Goal: Contribute content

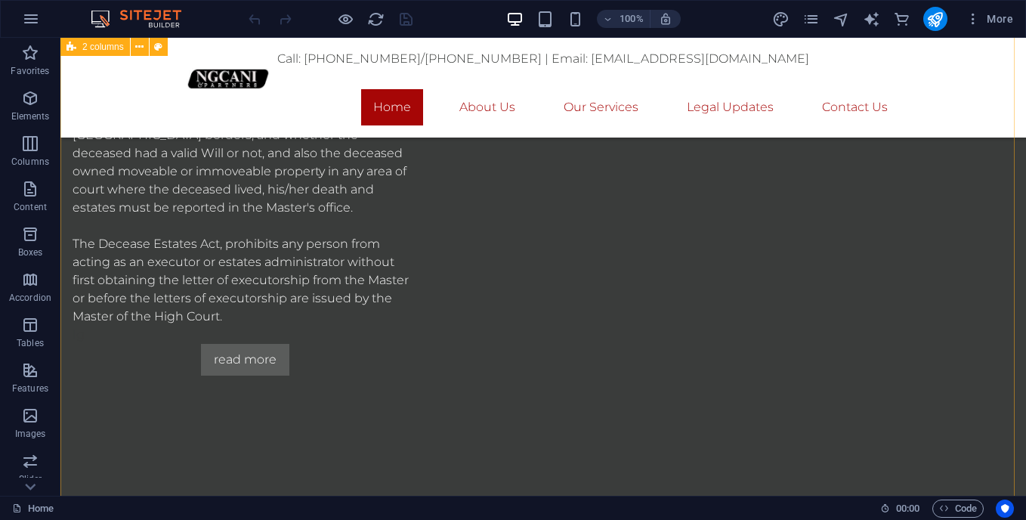
scroll to position [1394, 0]
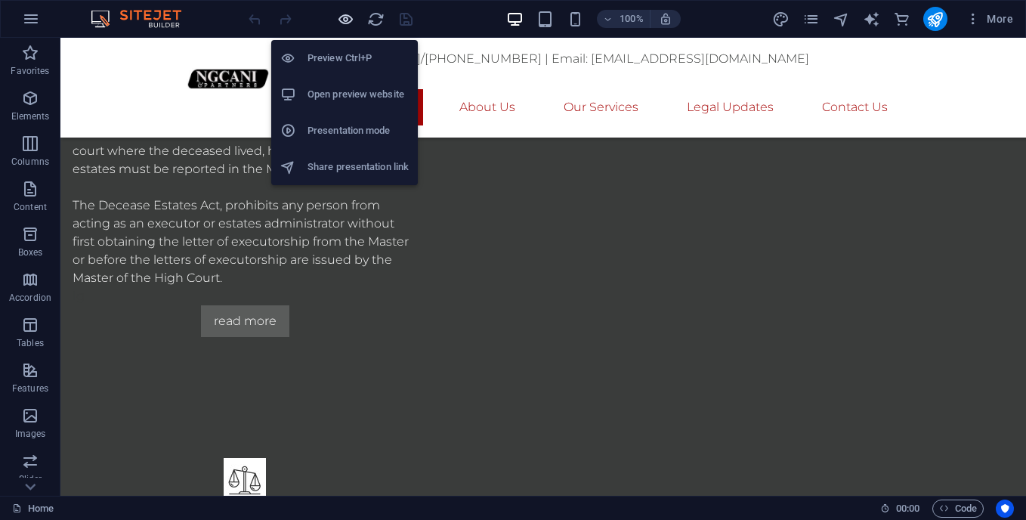
click at [341, 14] on icon "button" at bounding box center [345, 19] width 17 height 17
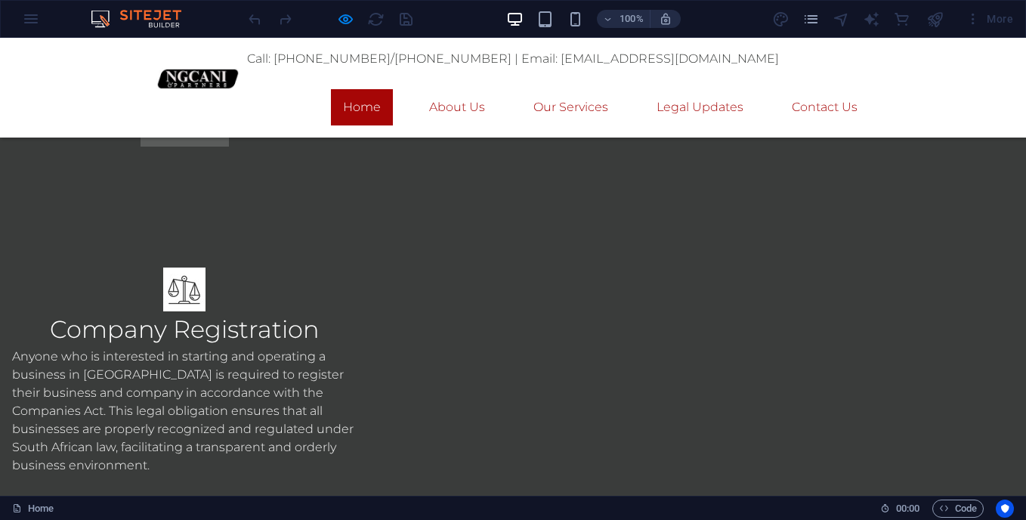
scroll to position [1615, 0]
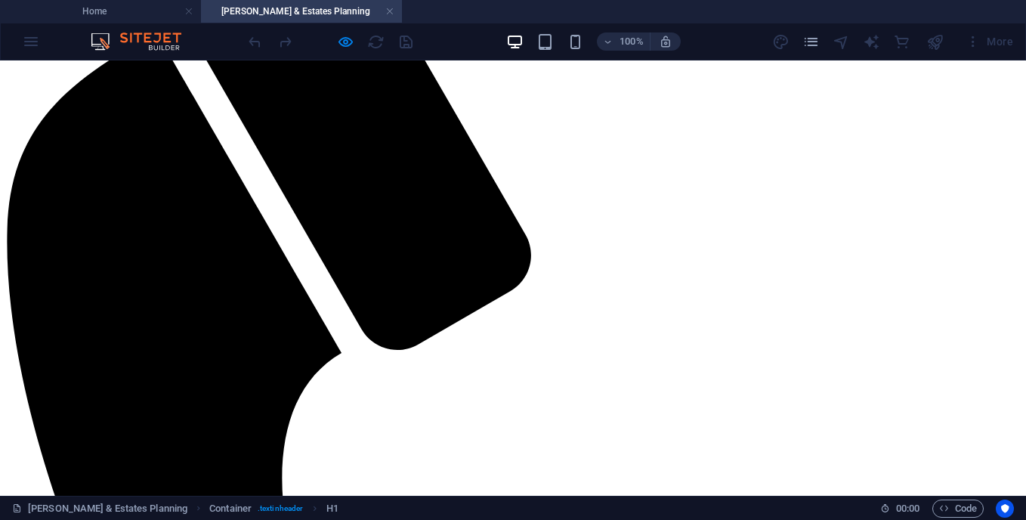
scroll to position [530, 0]
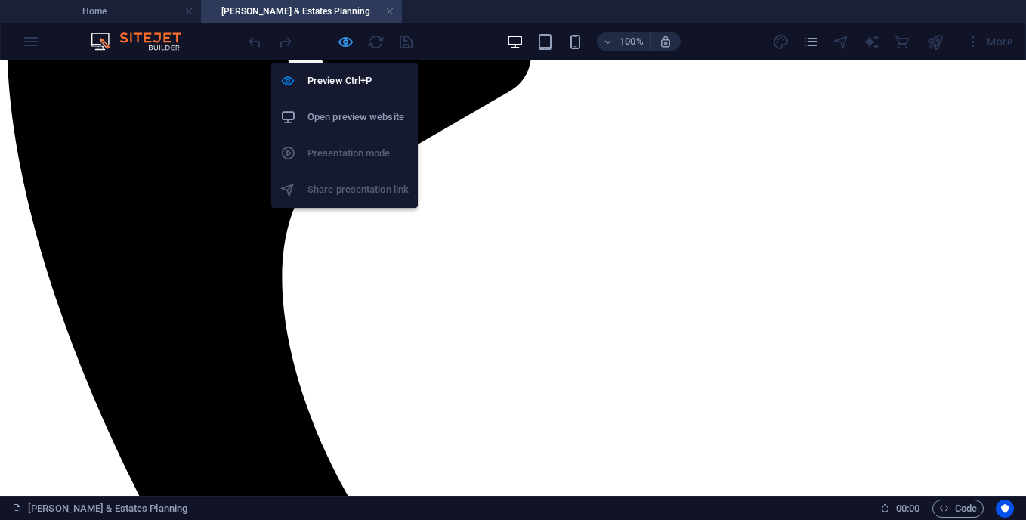
click at [344, 42] on icon "button" at bounding box center [345, 41] width 17 height 17
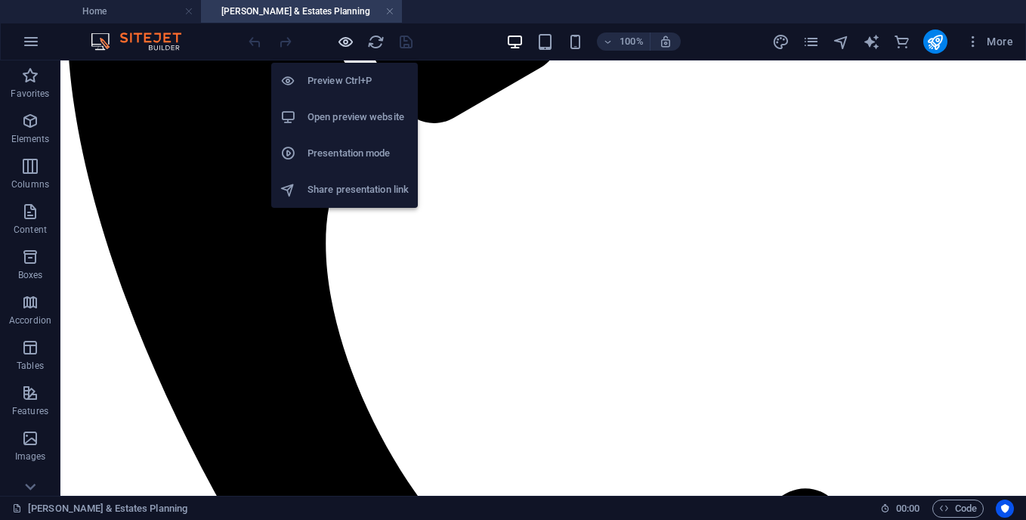
scroll to position [637, 0]
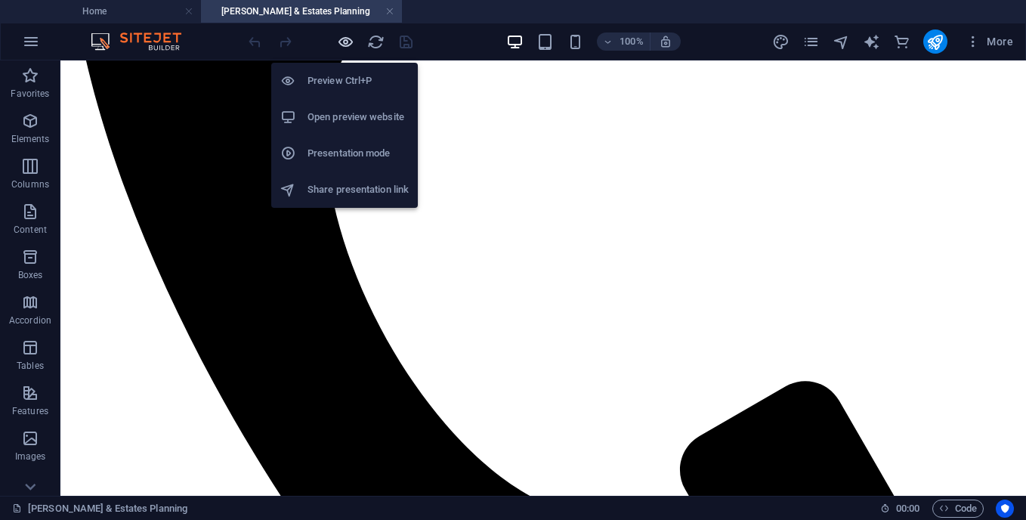
click at [344, 42] on icon "button" at bounding box center [345, 41] width 17 height 17
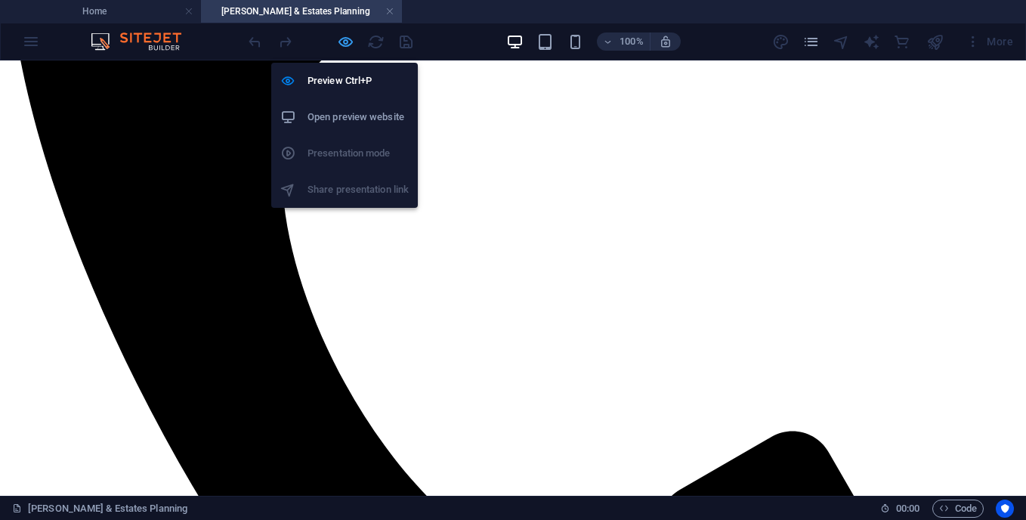
scroll to position [530, 0]
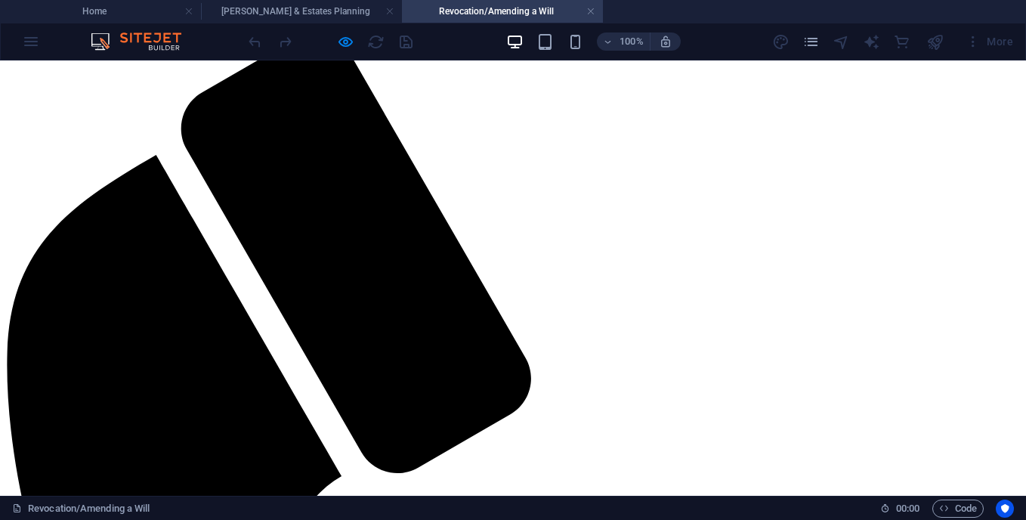
scroll to position [202, 0]
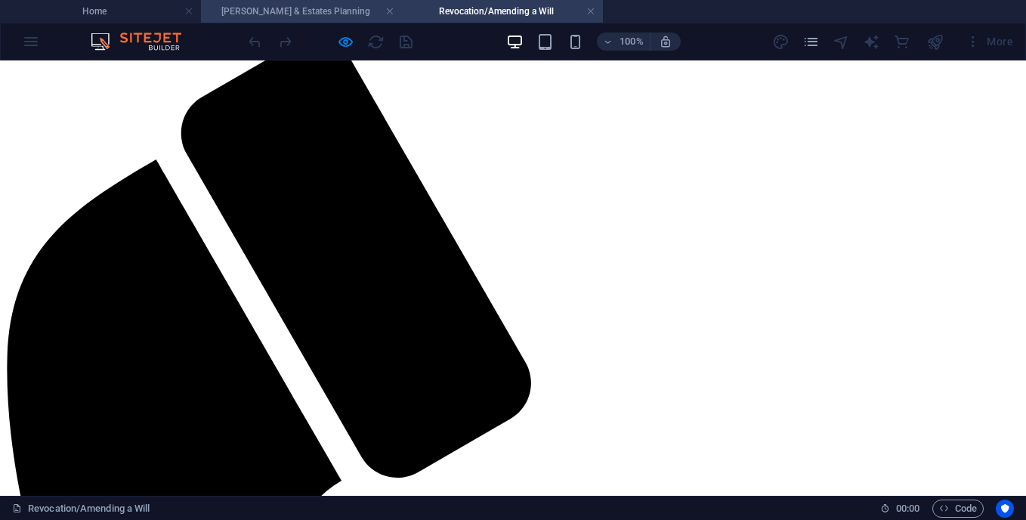
click at [307, 8] on h4 "[PERSON_NAME] & Estates Planning" at bounding box center [301, 11] width 201 height 17
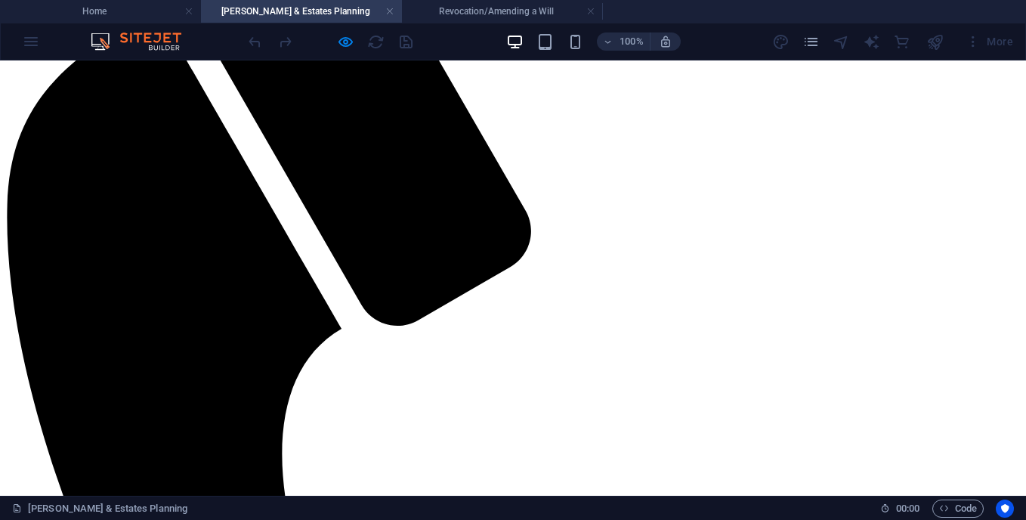
scroll to position [349, 0]
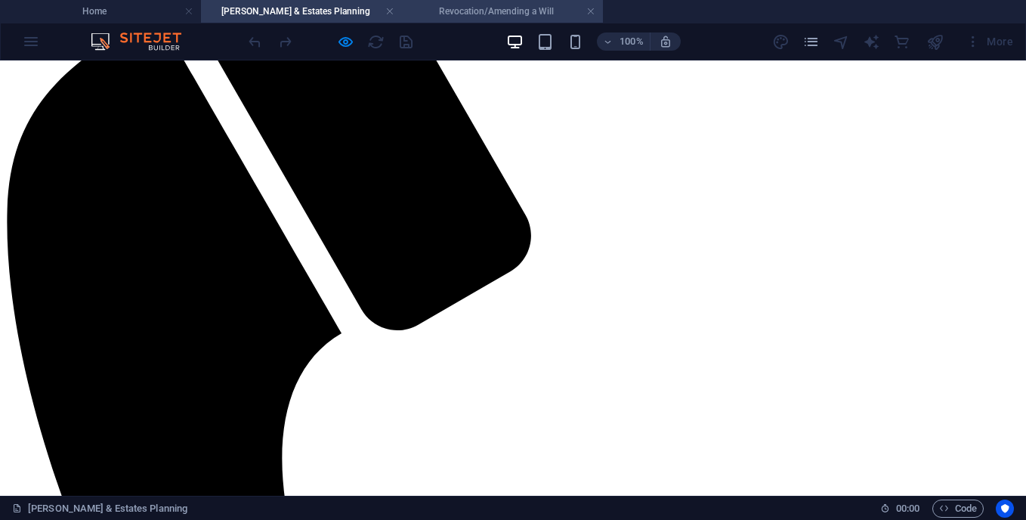
click at [477, 2] on li "Revocation/Amending a Will" at bounding box center [502, 11] width 201 height 23
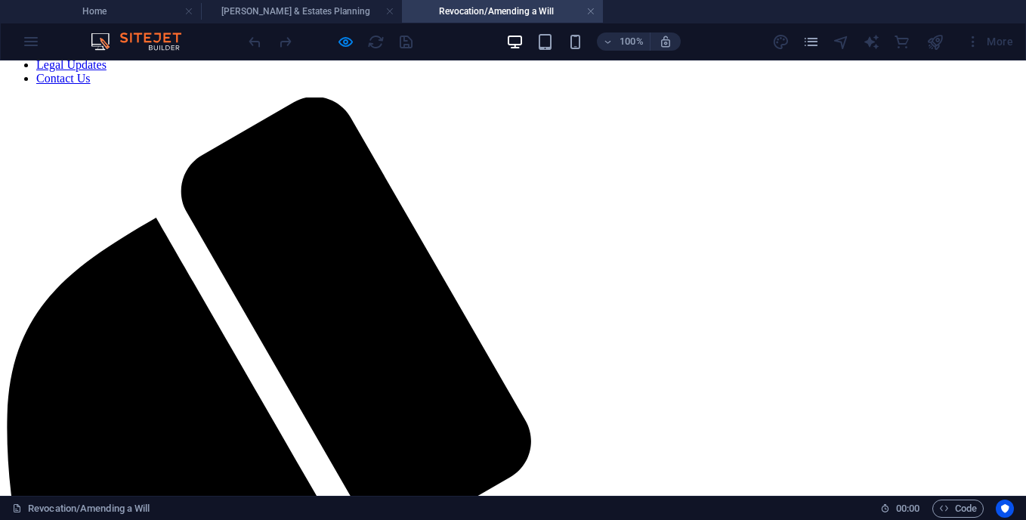
scroll to position [144, 0]
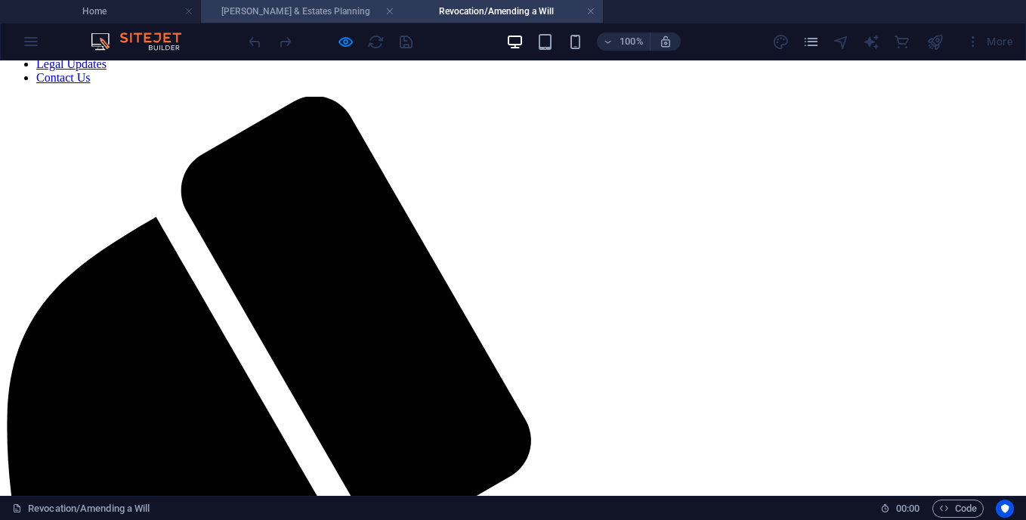
click at [263, 10] on h4 "[PERSON_NAME] & Estates Planning" at bounding box center [301, 11] width 201 height 17
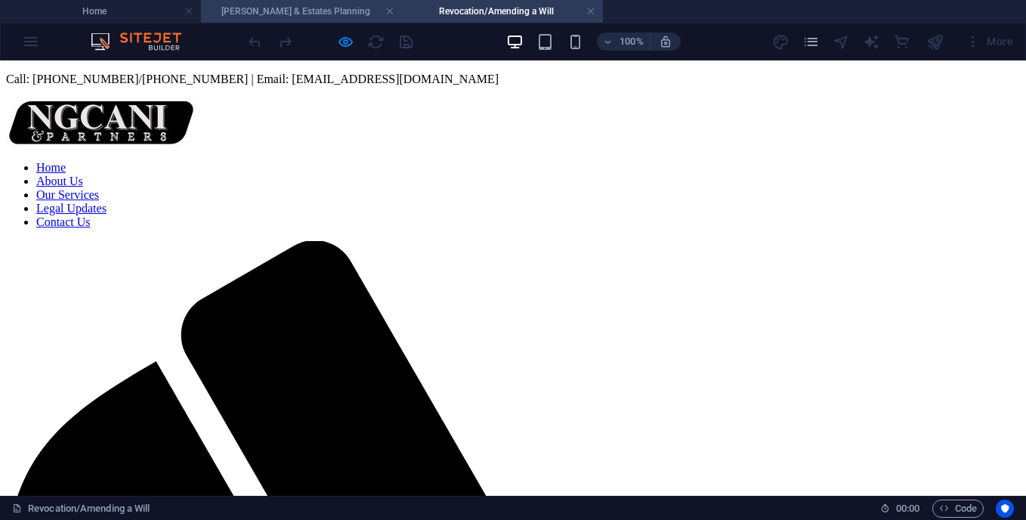
scroll to position [349, 0]
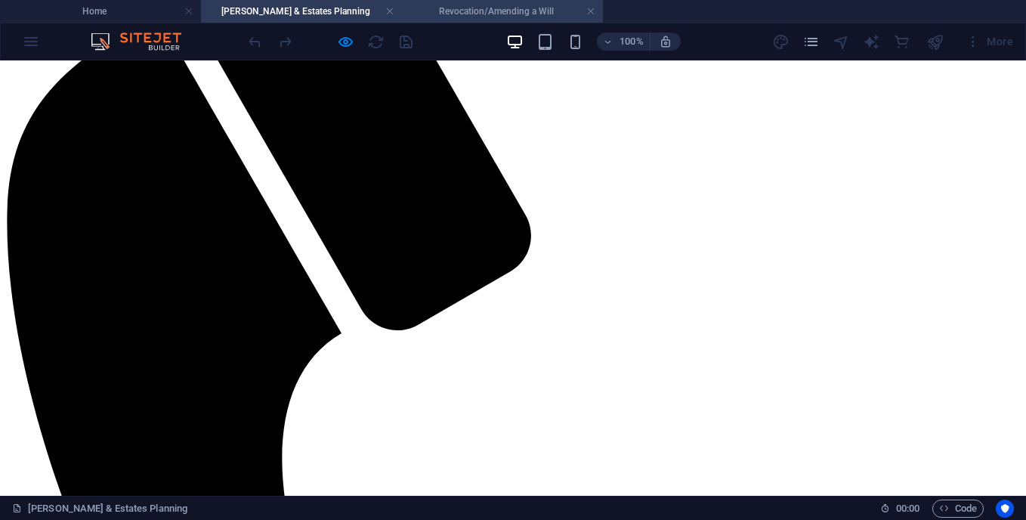
click at [461, 4] on h4 "Revocation/Amending a Will" at bounding box center [502, 11] width 201 height 17
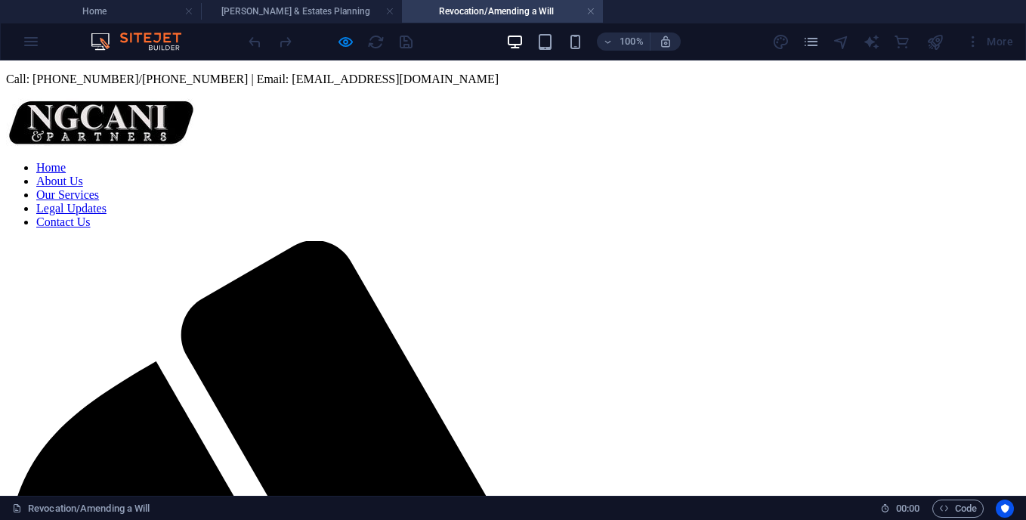
scroll to position [144, 0]
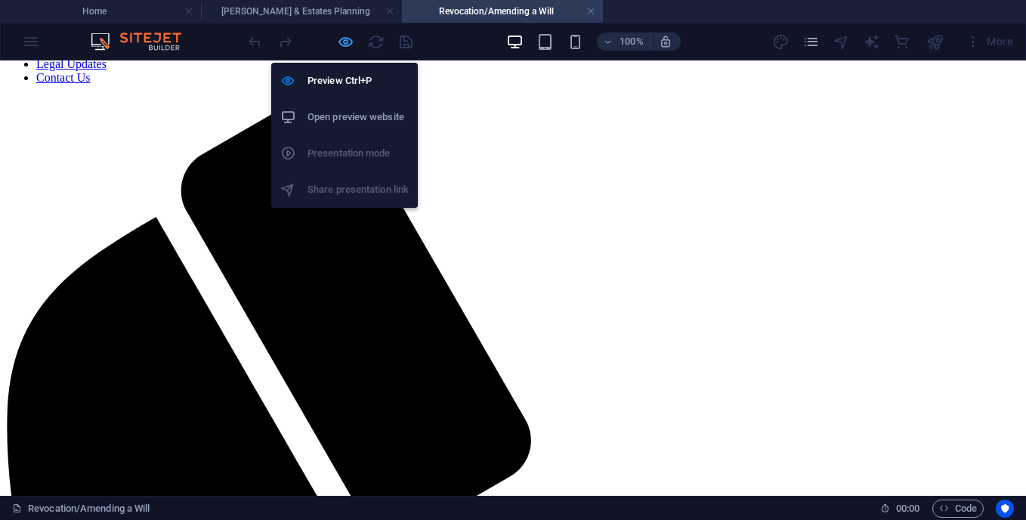
click at [342, 43] on icon "button" at bounding box center [345, 41] width 17 height 17
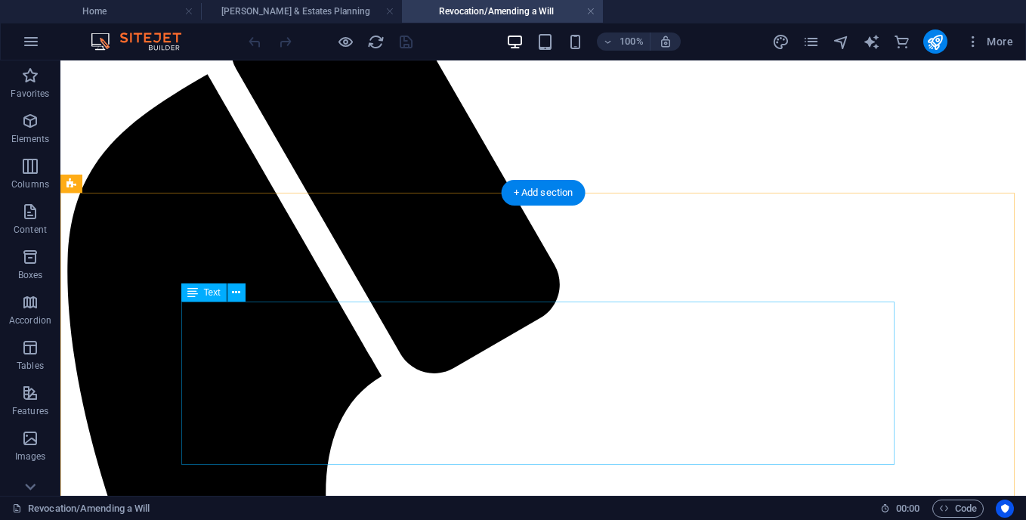
scroll to position [280, 0]
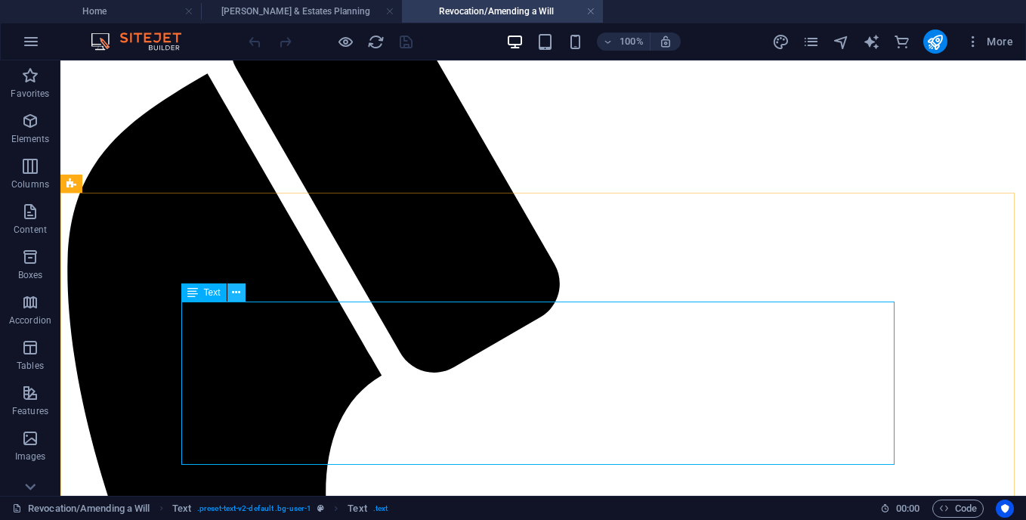
click at [240, 297] on icon at bounding box center [236, 293] width 8 height 16
click at [233, 298] on icon at bounding box center [236, 293] width 8 height 16
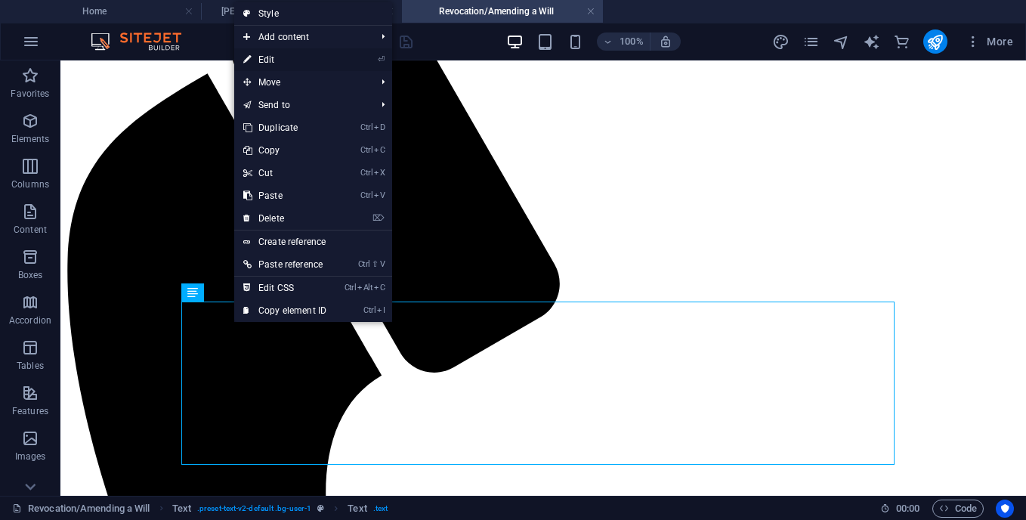
click at [331, 59] on link "⏎ Edit" at bounding box center [284, 59] width 101 height 23
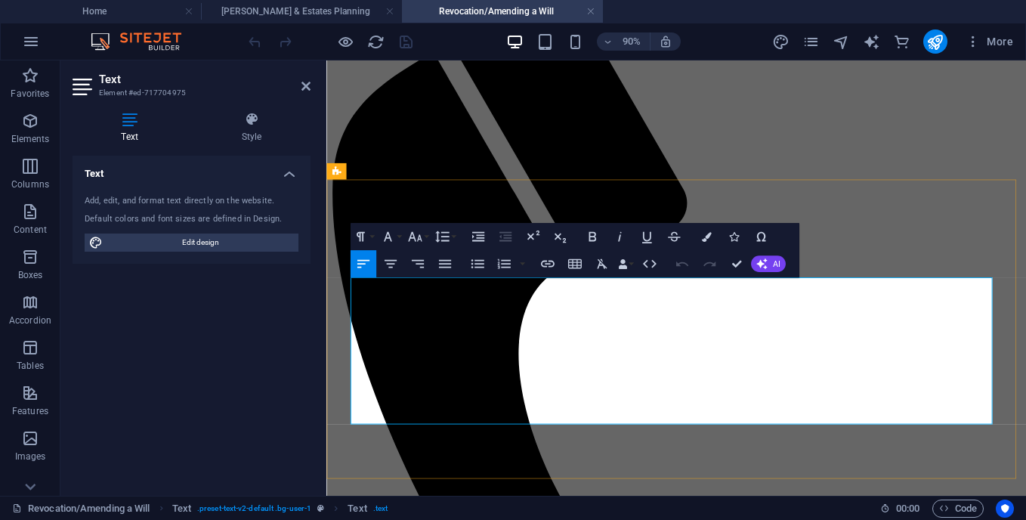
drag, startPoint x: 997, startPoint y: 456, endPoint x: 353, endPoint y: 313, distance: 659.8
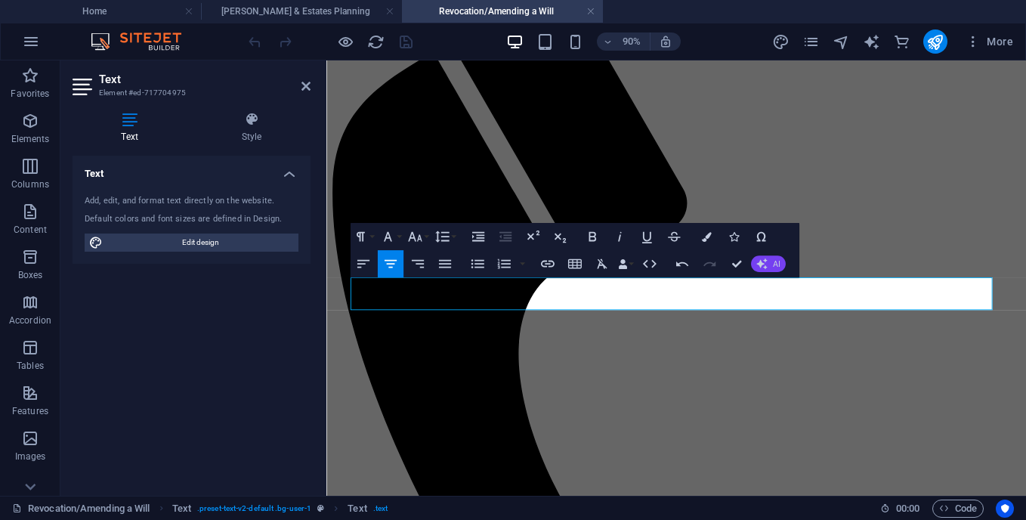
click at [777, 263] on span "AI" at bounding box center [776, 264] width 8 height 8
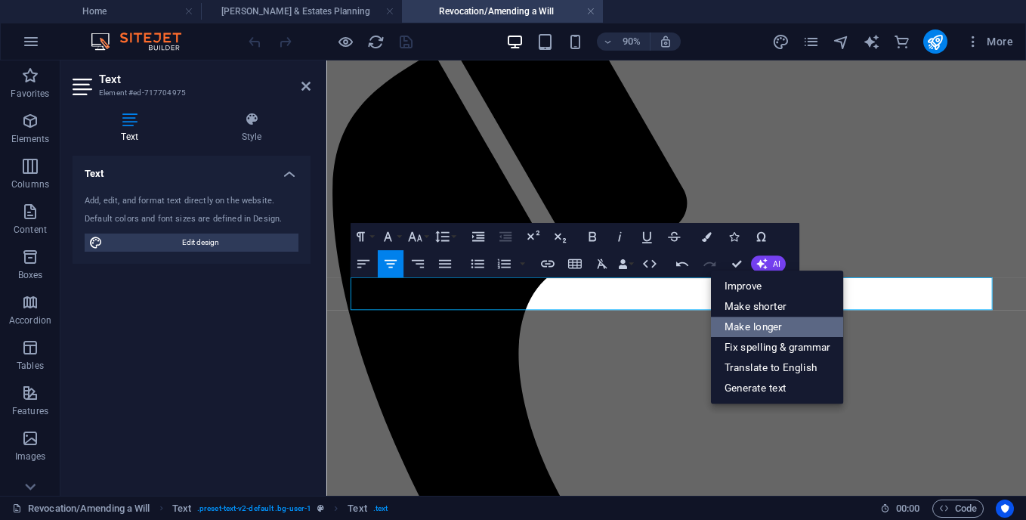
click at [742, 323] on link "Make longer" at bounding box center [777, 327] width 133 height 20
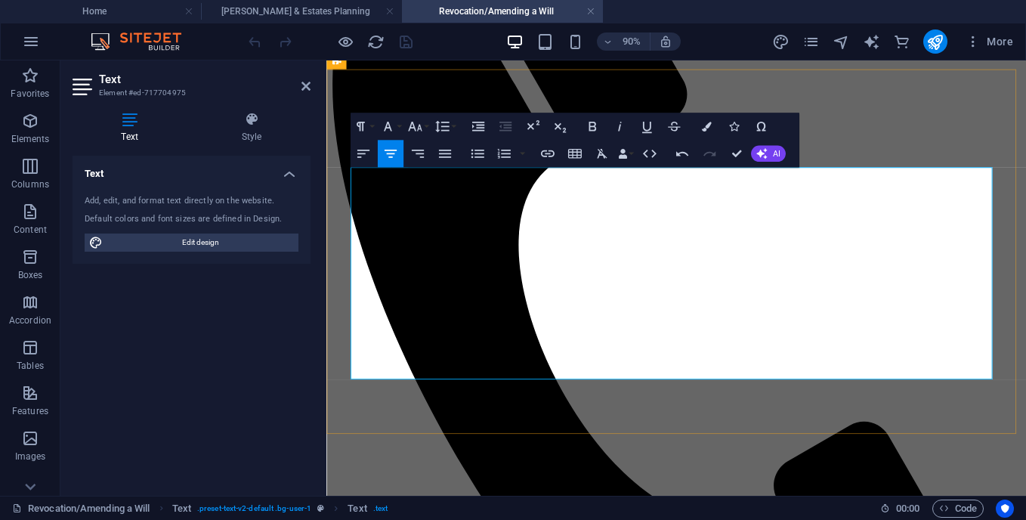
scroll to position [403, 0]
click at [365, 156] on icon "button" at bounding box center [363, 154] width 17 height 17
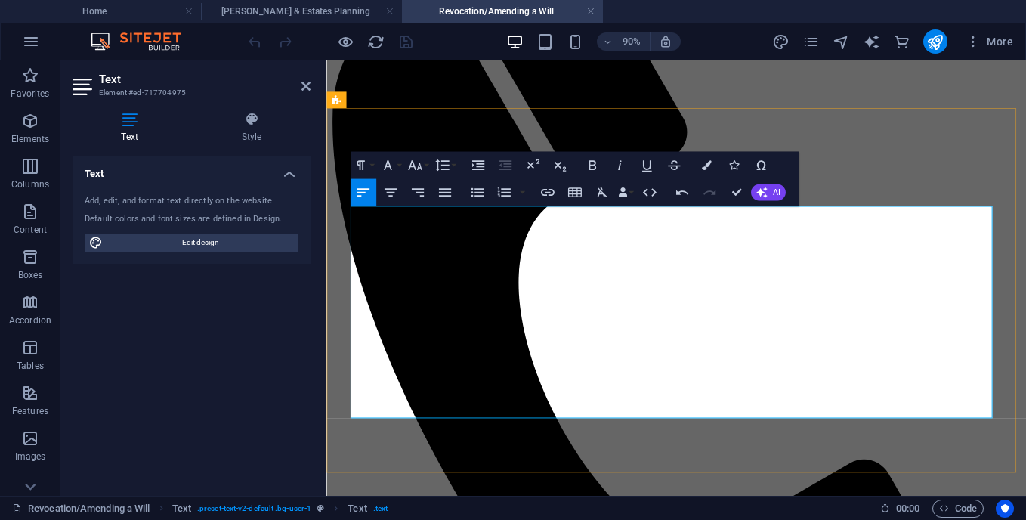
scroll to position [359, 0]
drag, startPoint x: 365, startPoint y: 231, endPoint x: 1086, endPoint y: 469, distance: 758.9
click at [363, 185] on icon "button" at bounding box center [363, 193] width 17 height 17
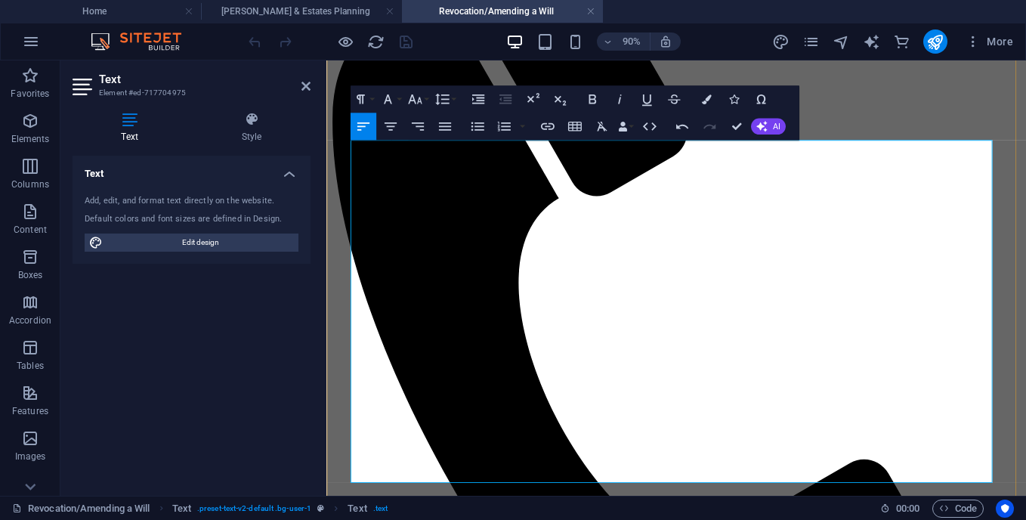
scroll to position [459, 0]
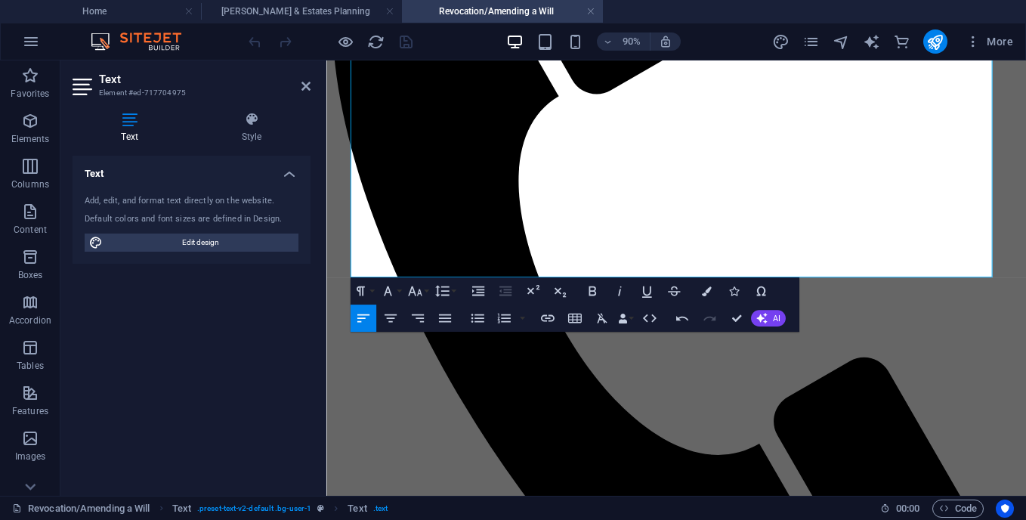
scroll to position [715, 0]
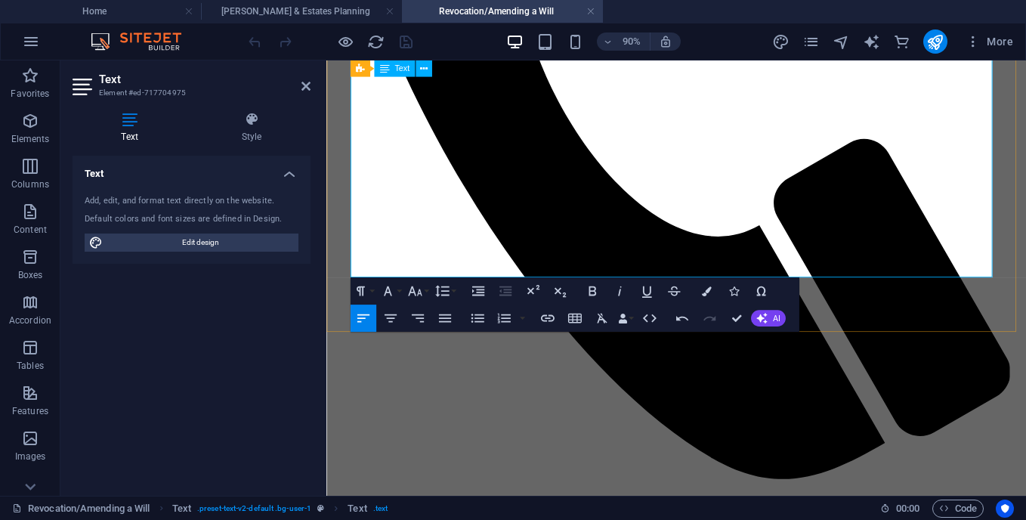
drag, startPoint x: 365, startPoint y: 225, endPoint x: 670, endPoint y: 298, distance: 313.7
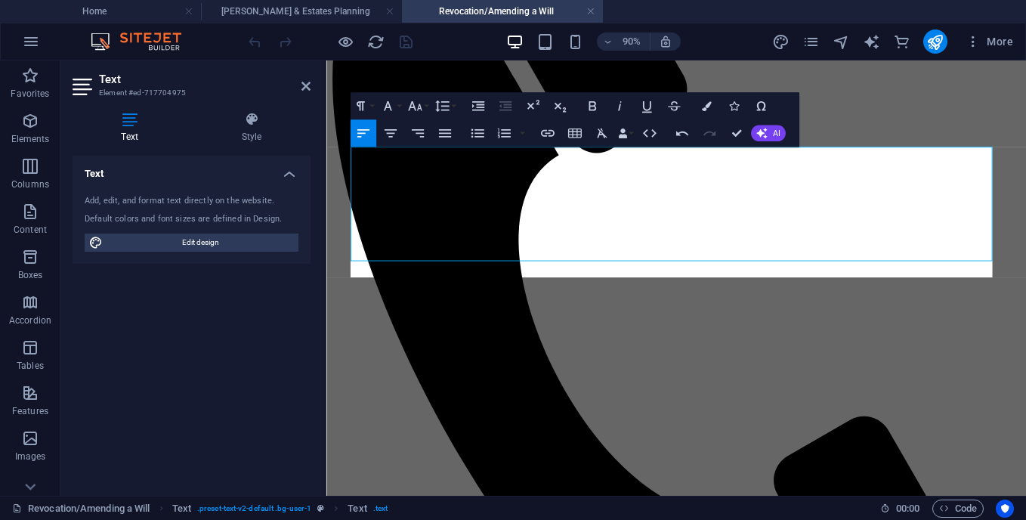
scroll to position [425, 0]
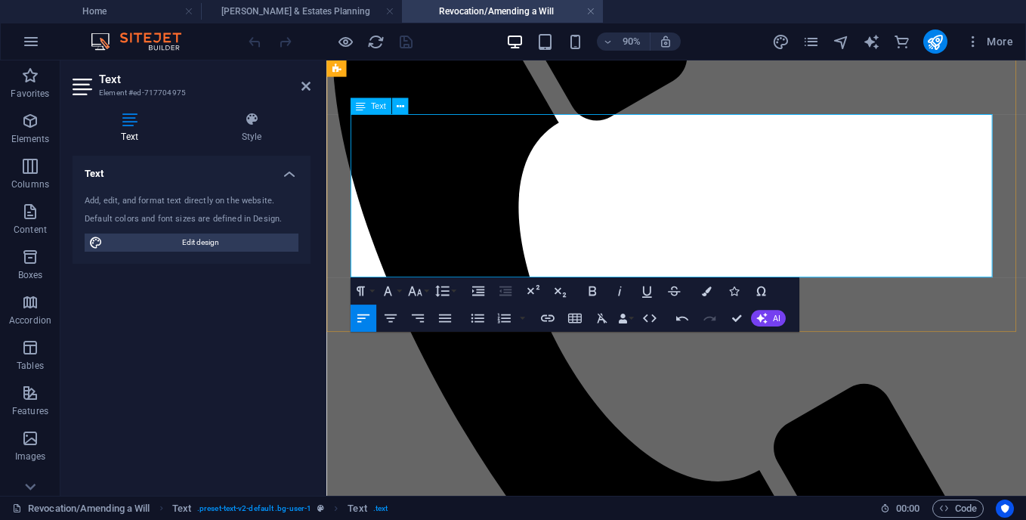
scroll to position [462, 0]
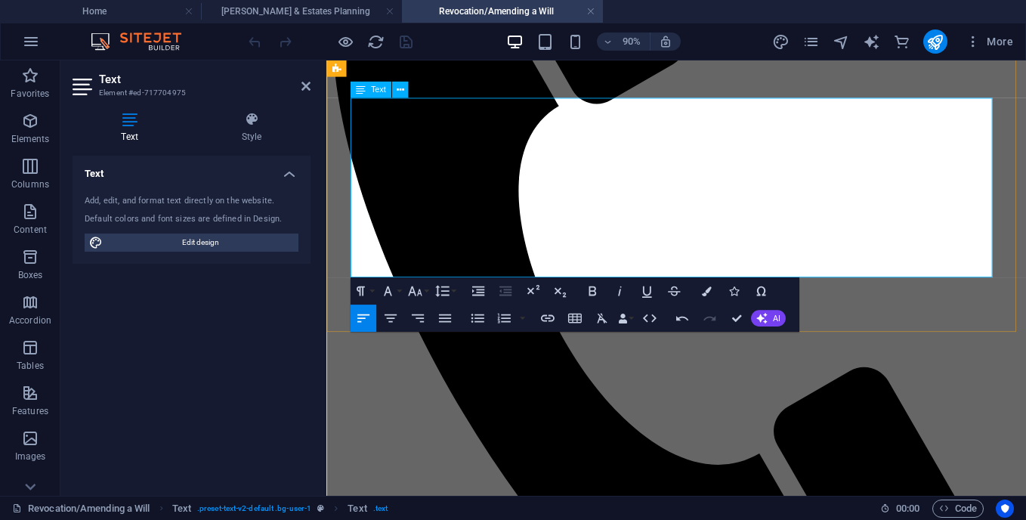
scroll to position [480, 0]
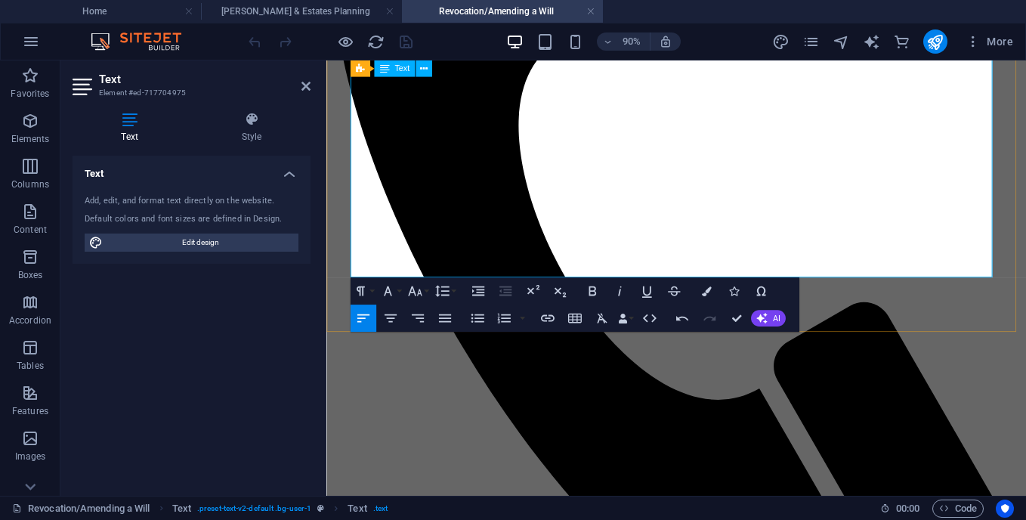
scroll to position [552, 0]
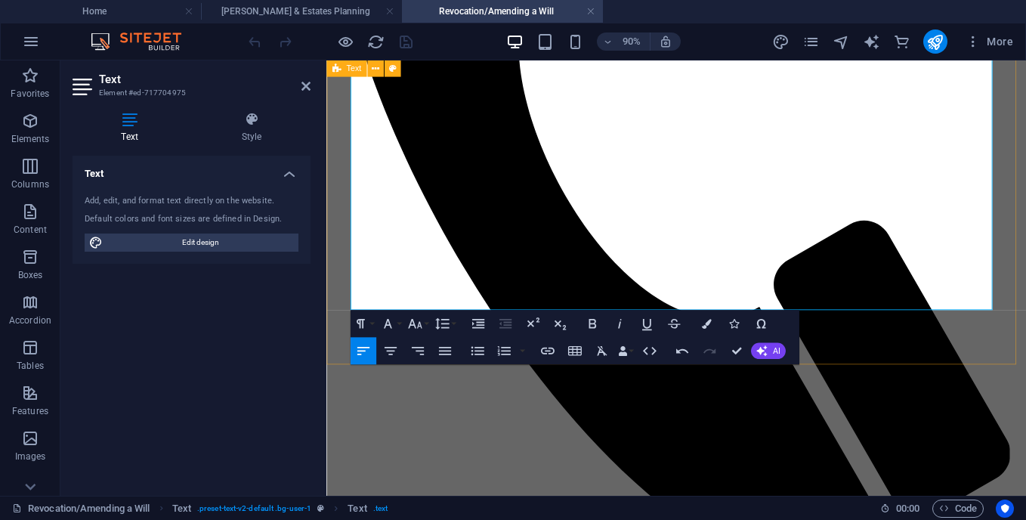
scroll to position [715, 0]
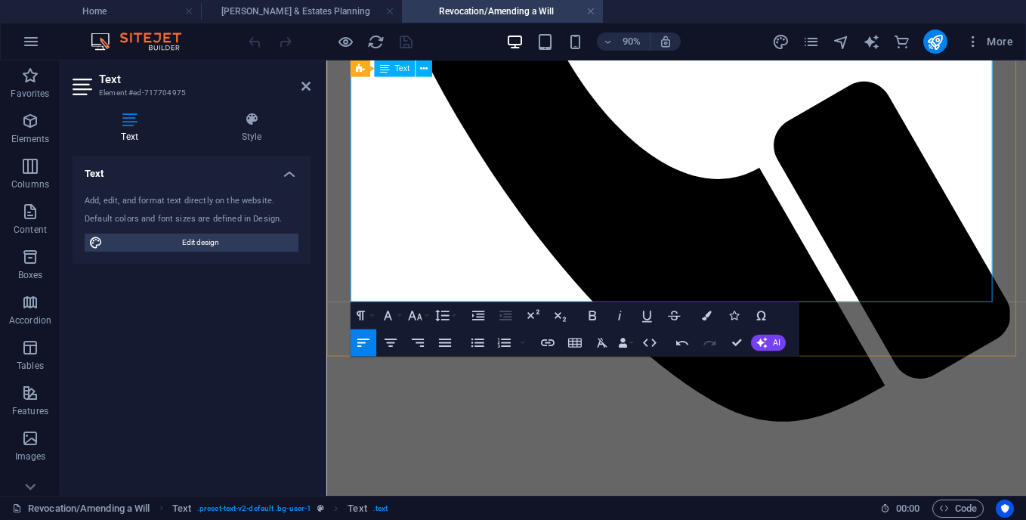
scroll to position [787, 0]
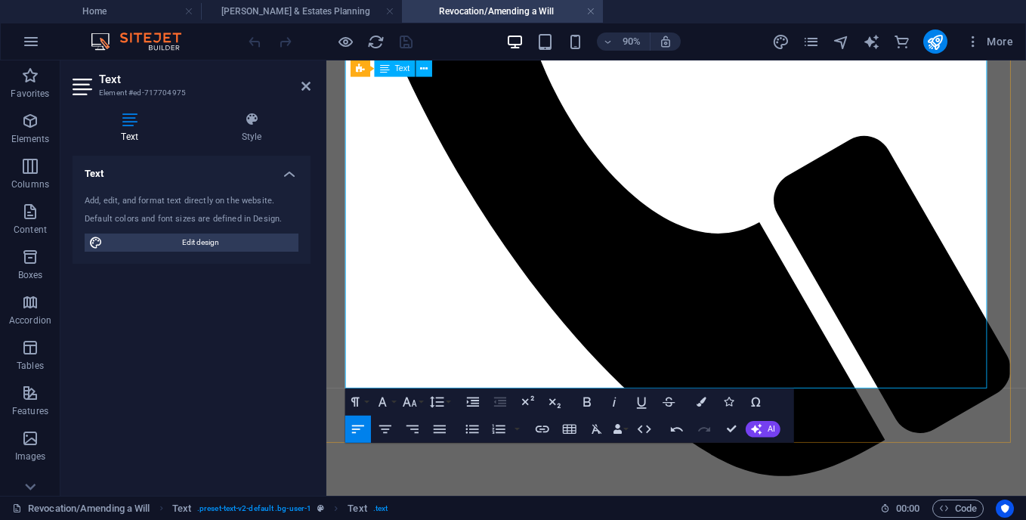
scroll to position [719, 6]
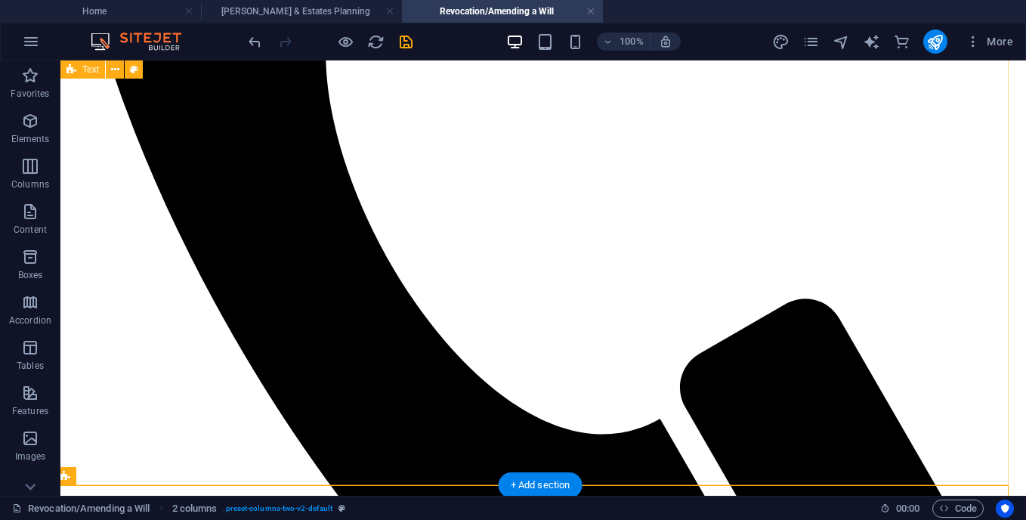
scroll to position [891, 6]
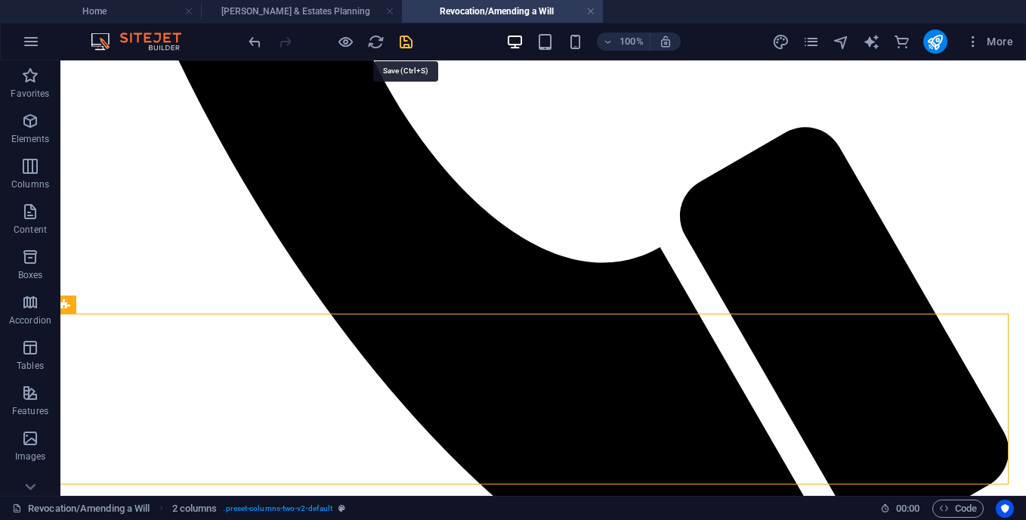
click at [405, 48] on icon "save" at bounding box center [405, 41] width 17 height 17
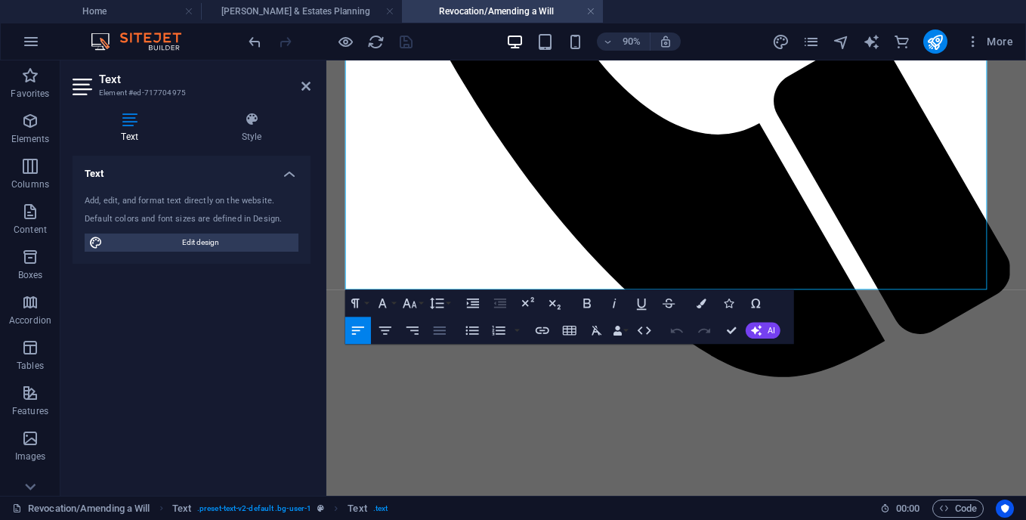
scroll to position [842, 6]
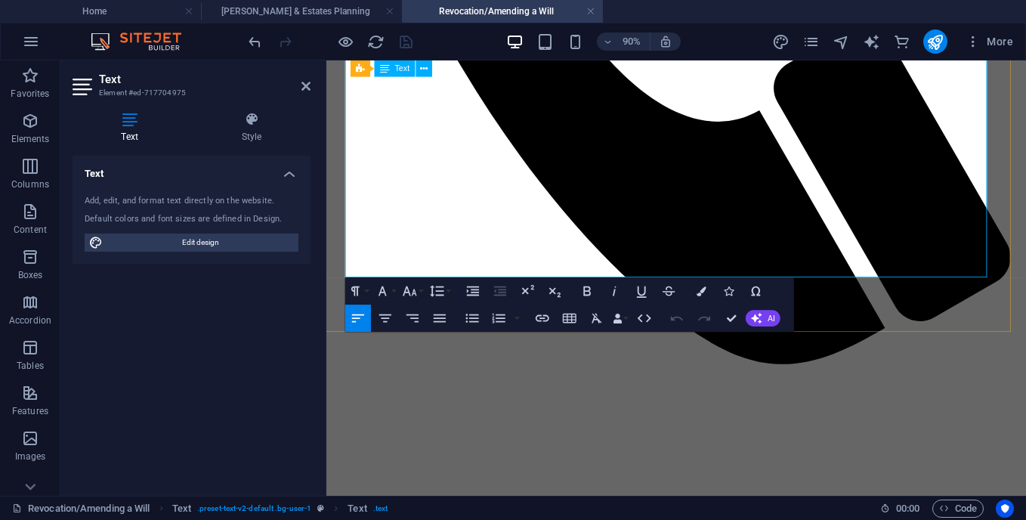
drag, startPoint x: 737, startPoint y: 287, endPoint x: 627, endPoint y: 289, distance: 110.3
drag, startPoint x: 590, startPoint y: 289, endPoint x: 743, endPoint y: 292, distance: 153.4
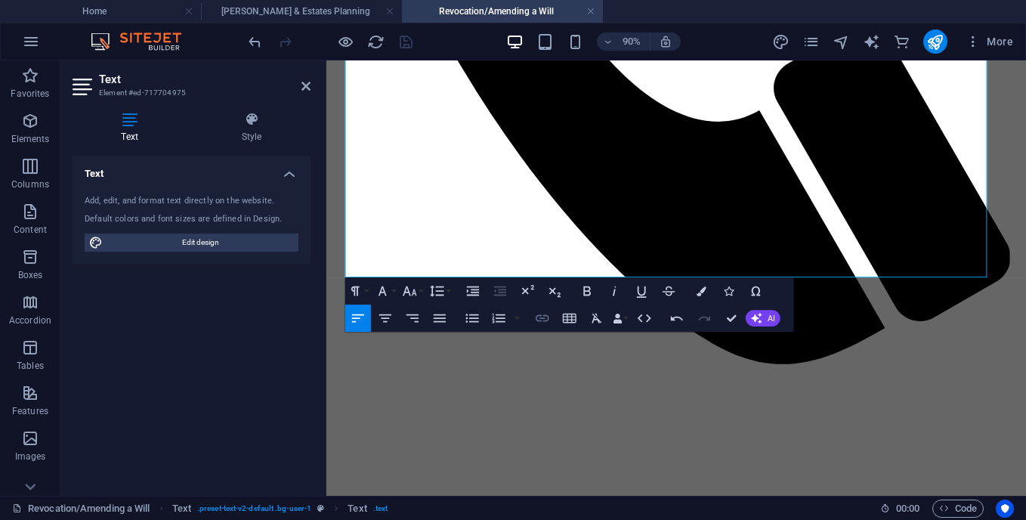
click at [543, 316] on icon "button" at bounding box center [542, 318] width 14 height 7
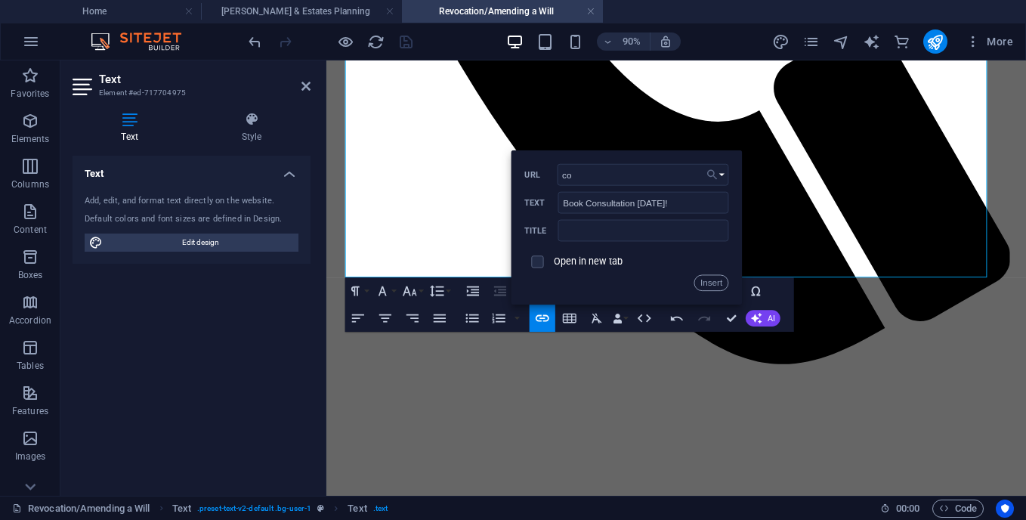
type input "co"
click at [724, 176] on button "Choose Link" at bounding box center [716, 175] width 26 height 22
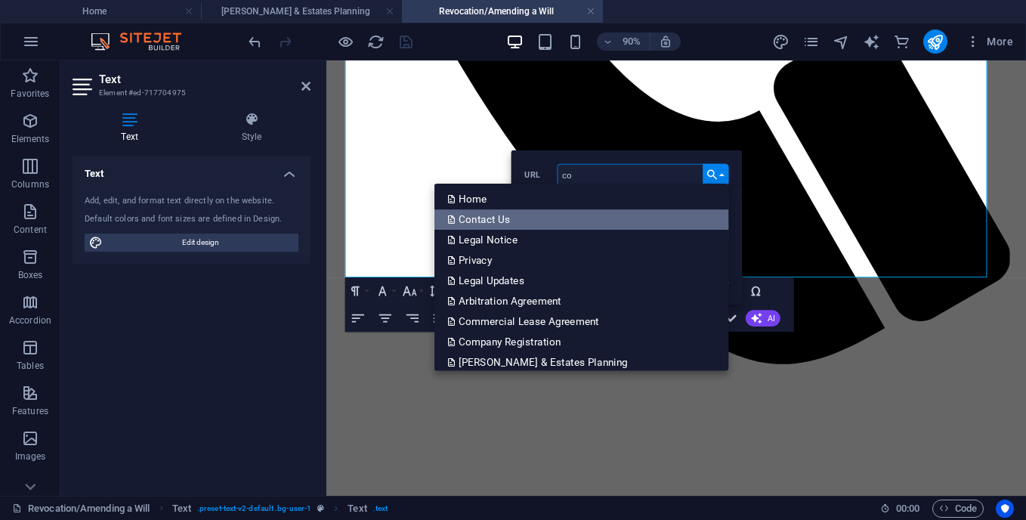
click at [474, 217] on p "Contact Us" at bounding box center [480, 219] width 66 height 20
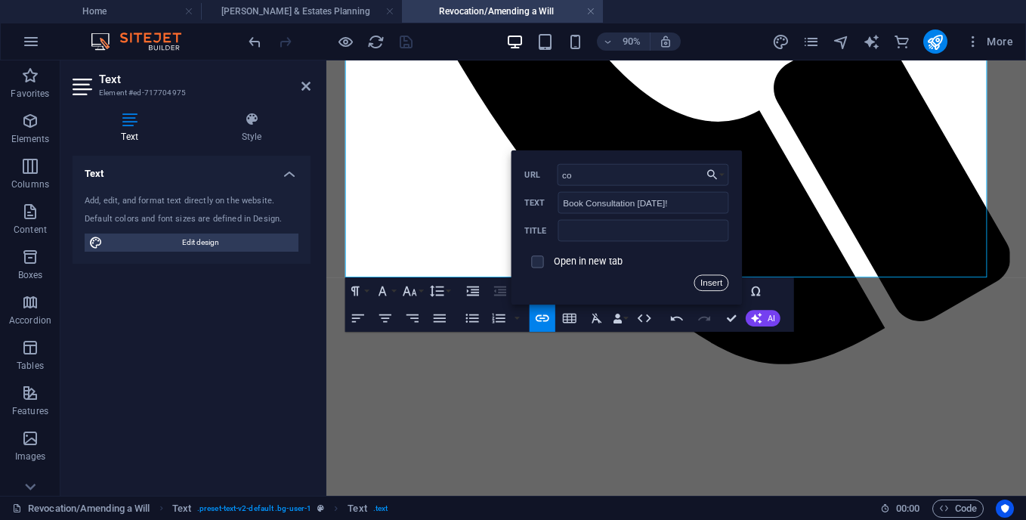
click at [707, 285] on button "Insert" at bounding box center [710, 283] width 34 height 17
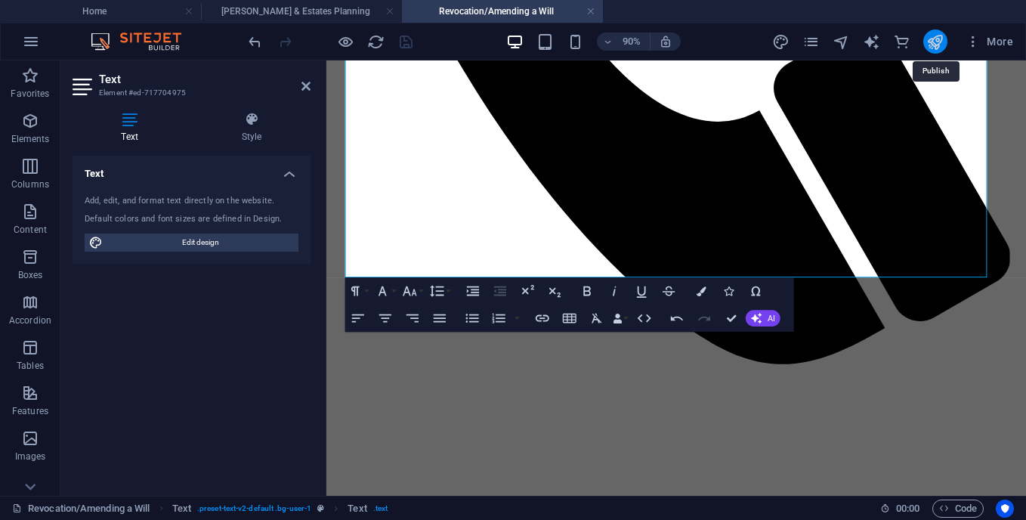
click at [930, 40] on icon "publish" at bounding box center [934, 41] width 17 height 17
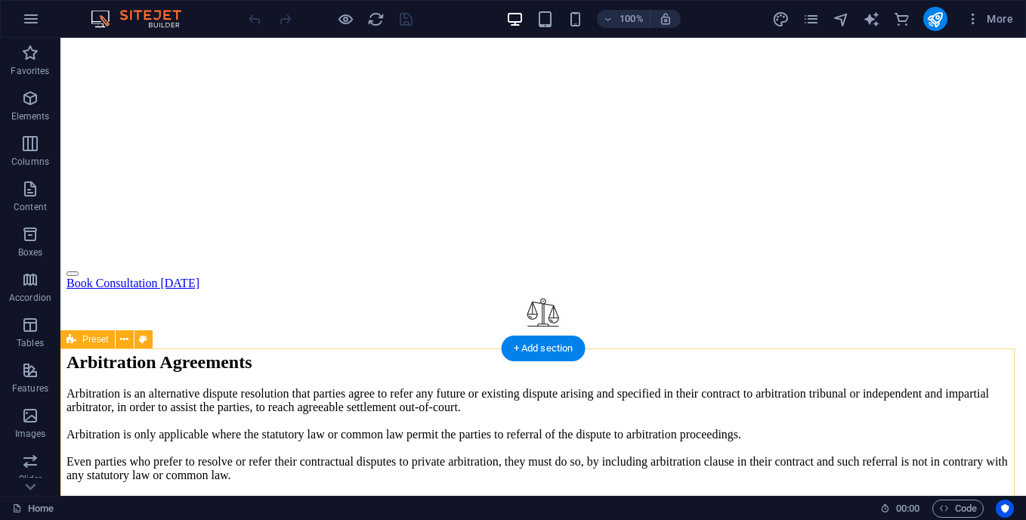
scroll to position [1407, 0]
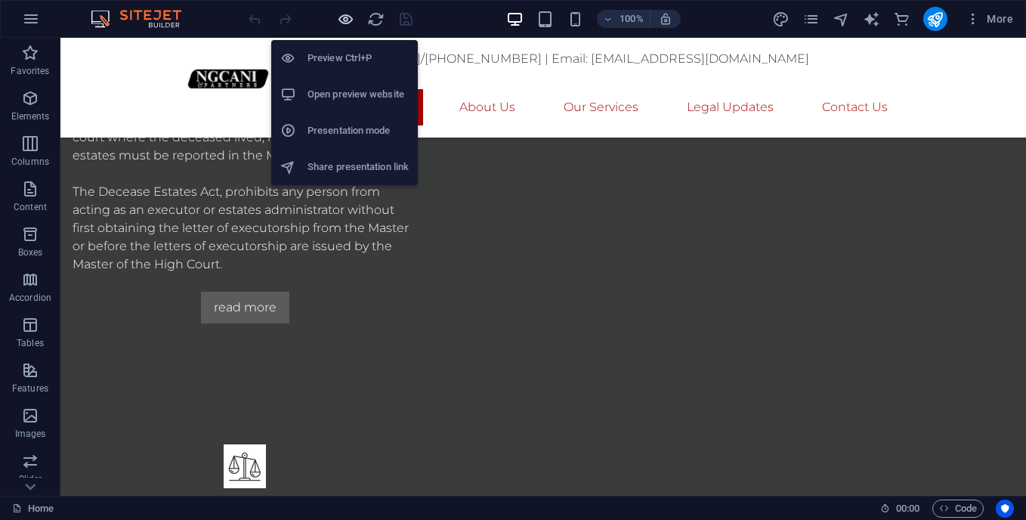
click at [341, 22] on icon "button" at bounding box center [345, 19] width 17 height 17
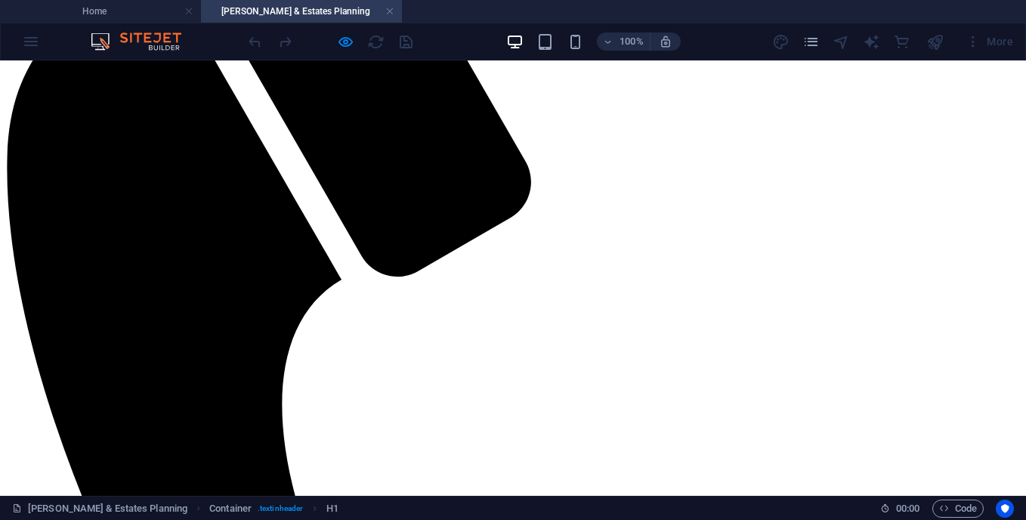
scroll to position [530, 0]
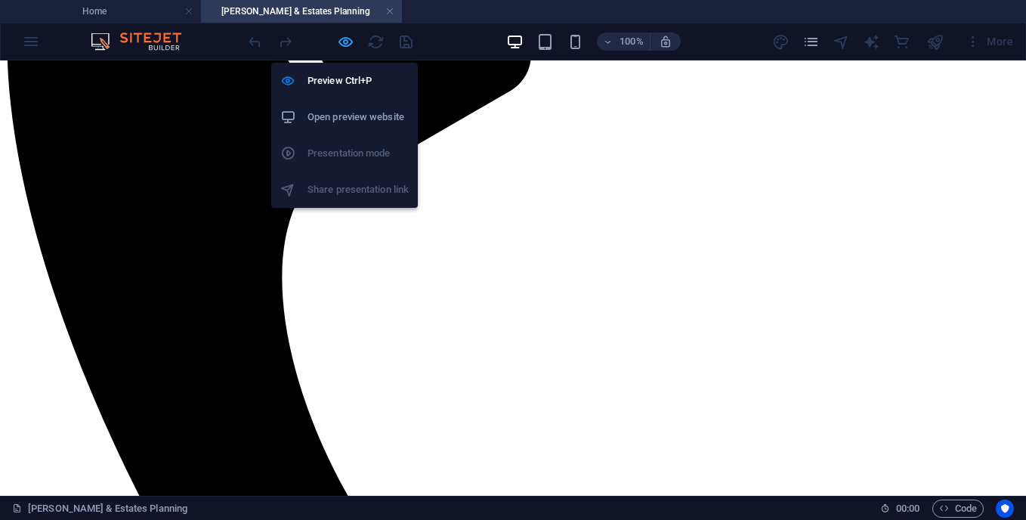
click at [347, 47] on icon "button" at bounding box center [345, 41] width 17 height 17
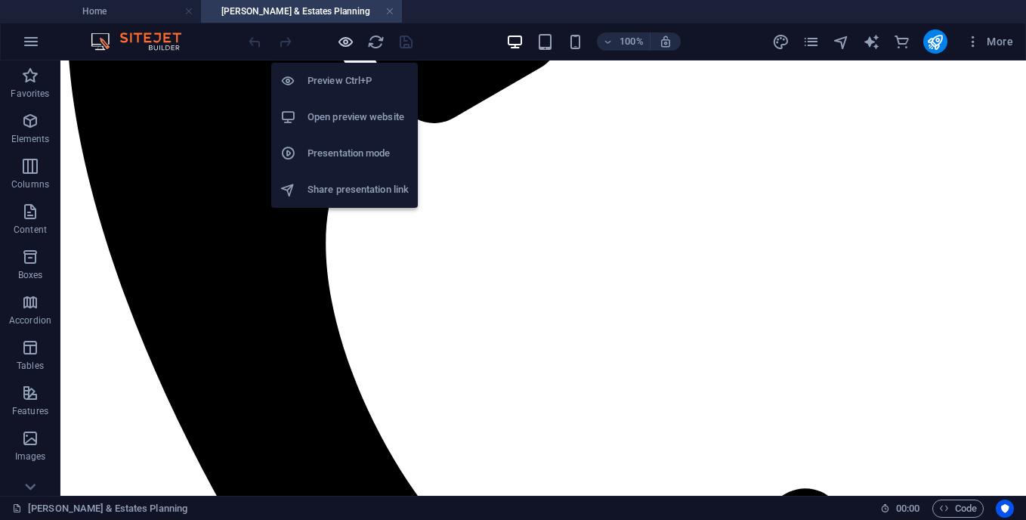
scroll to position [637, 0]
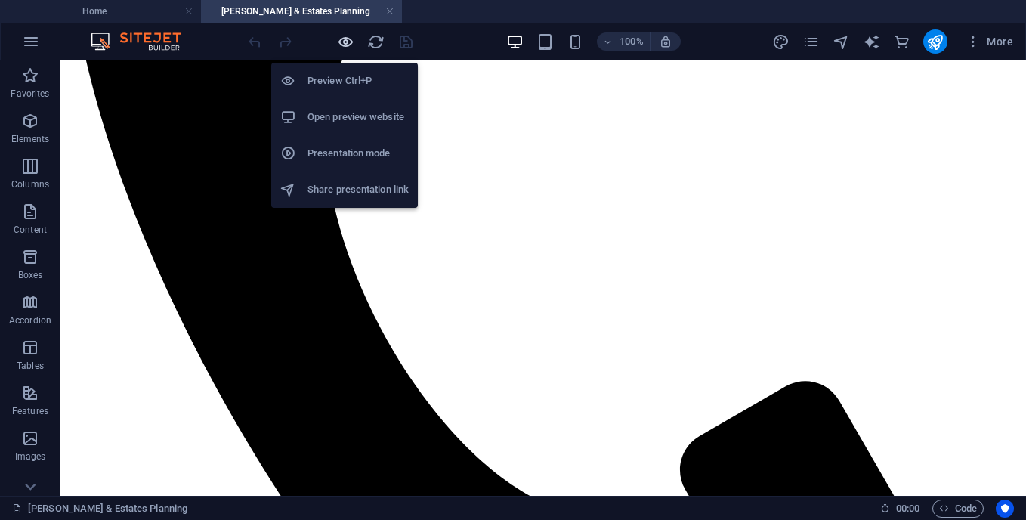
click at [347, 47] on icon "button" at bounding box center [345, 41] width 17 height 17
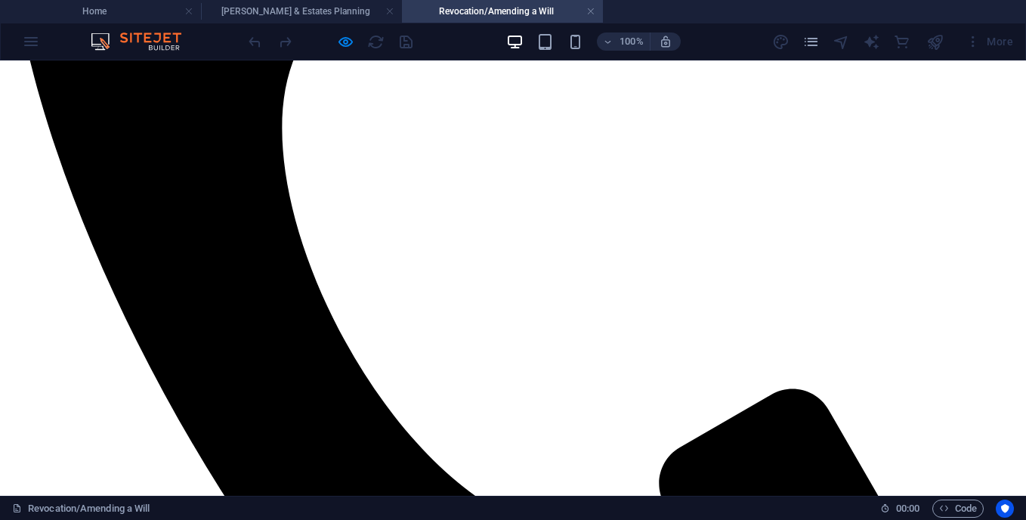
scroll to position [680, 0]
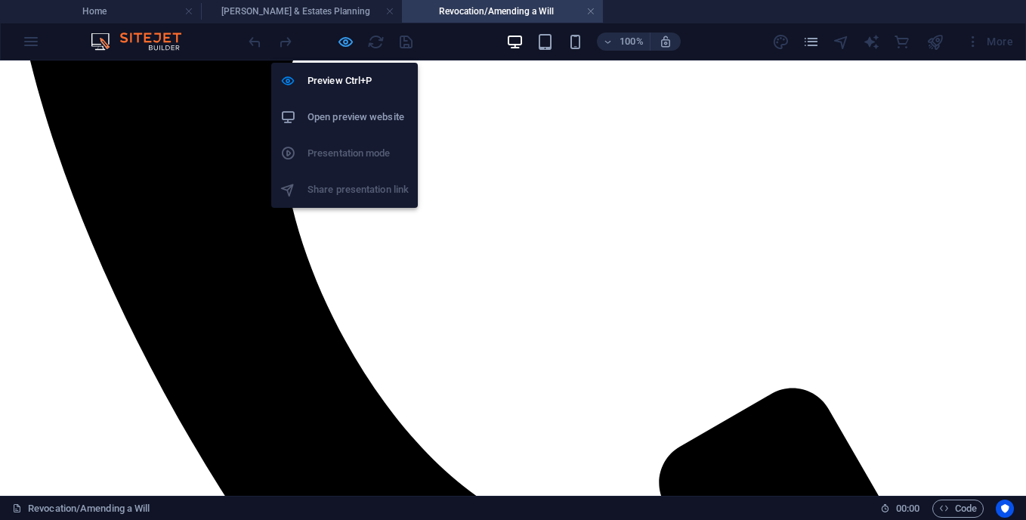
click at [341, 45] on icon "button" at bounding box center [345, 41] width 17 height 17
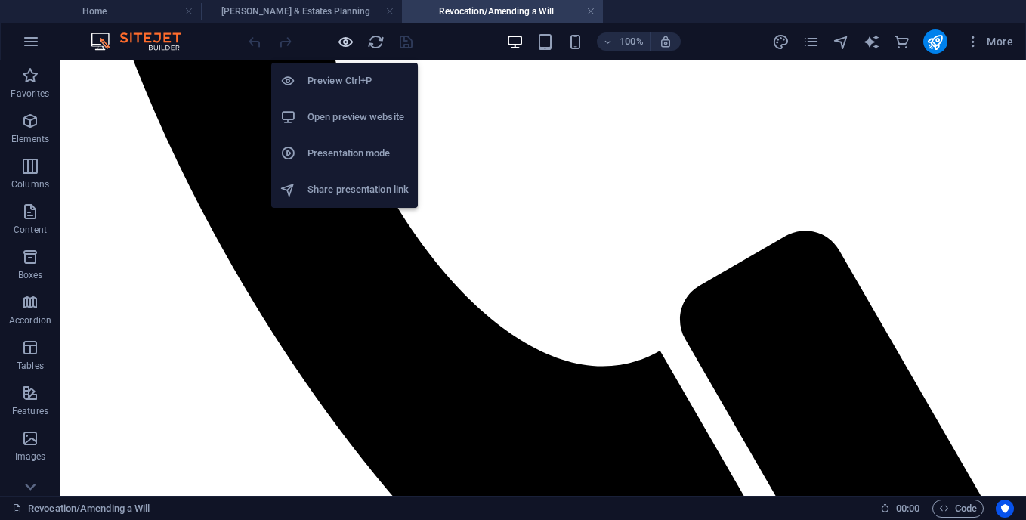
click at [341, 45] on icon "button" at bounding box center [345, 41] width 17 height 17
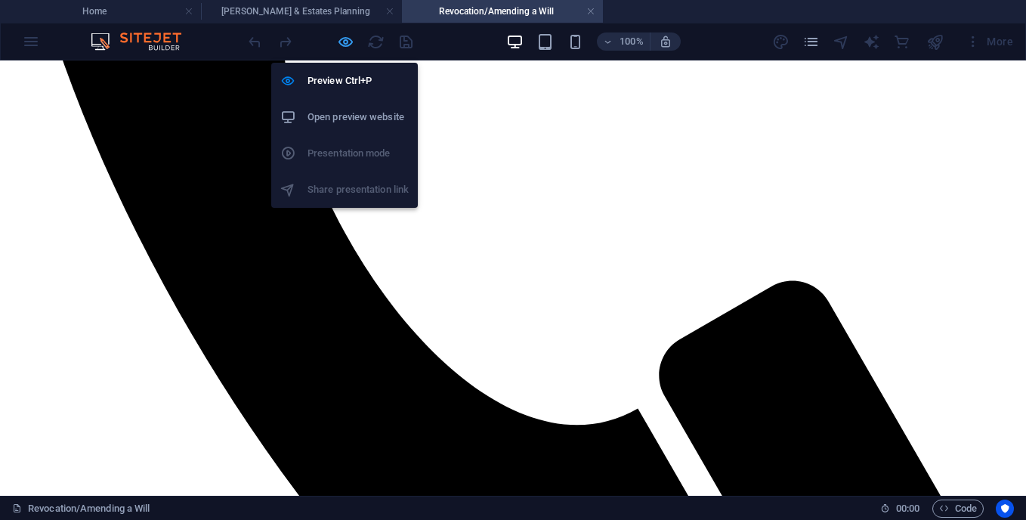
scroll to position [680, 0]
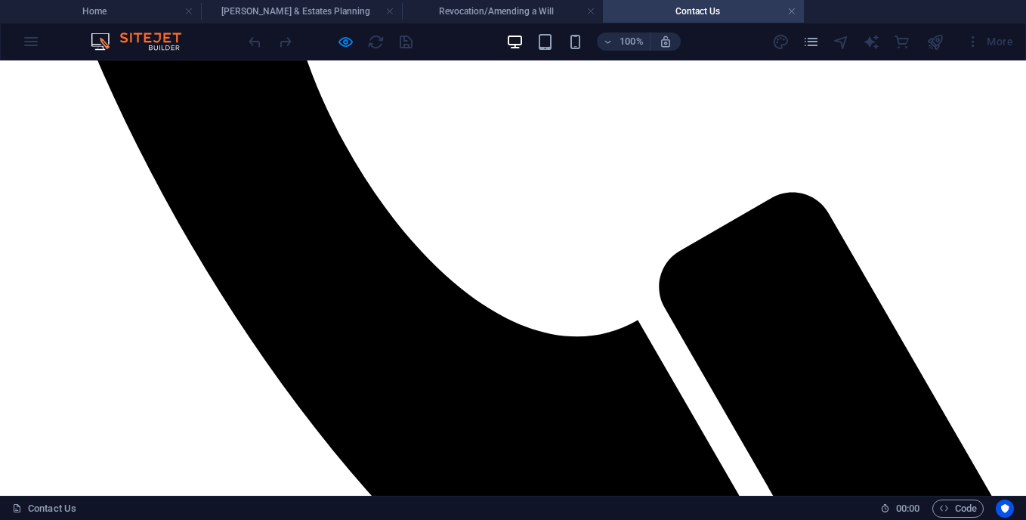
scroll to position [814, 0]
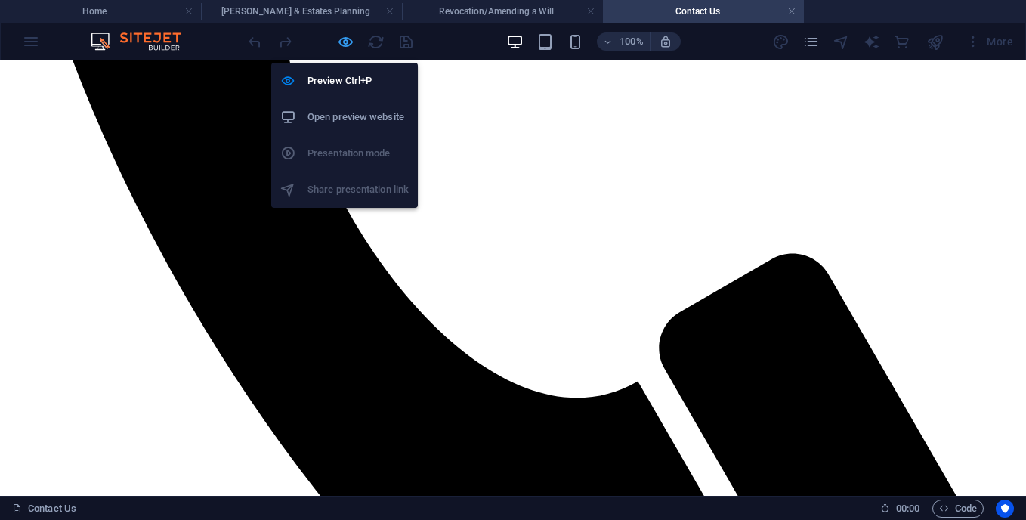
click at [351, 42] on icon "button" at bounding box center [345, 41] width 17 height 17
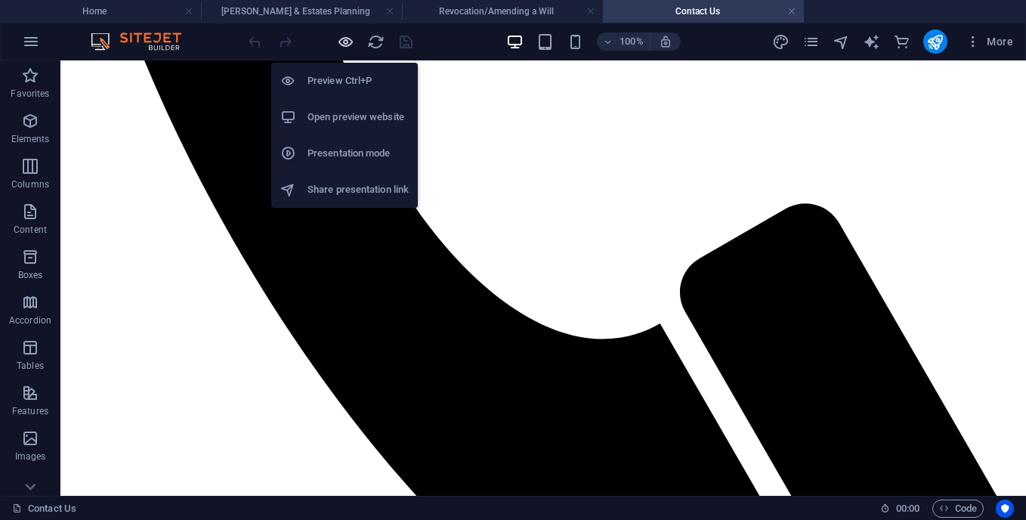
scroll to position [922, 0]
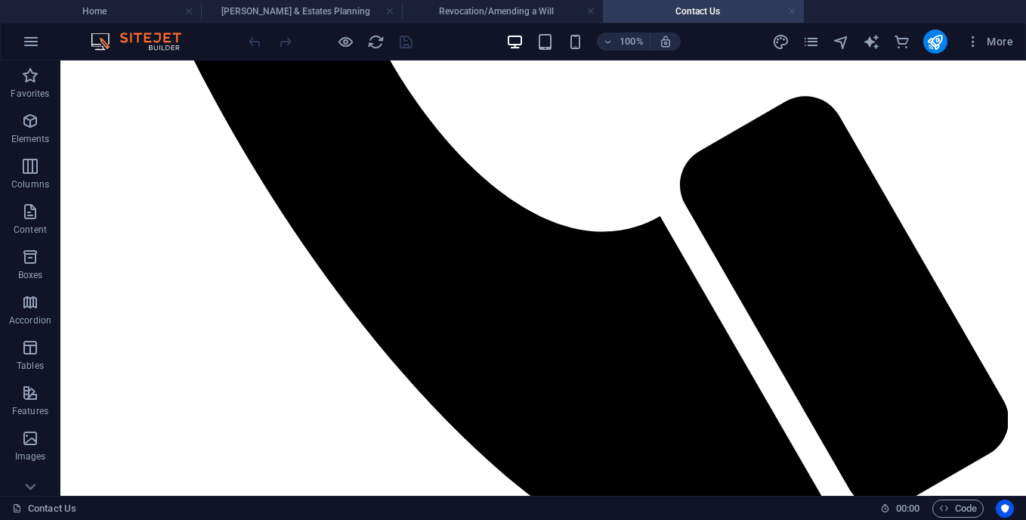
click at [791, 14] on link at bounding box center [791, 12] width 9 height 14
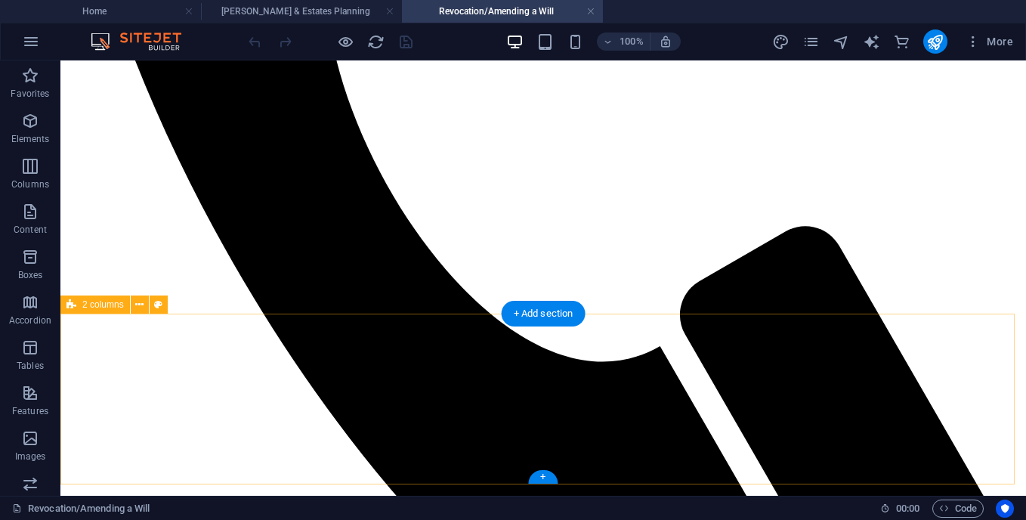
scroll to position [891, 0]
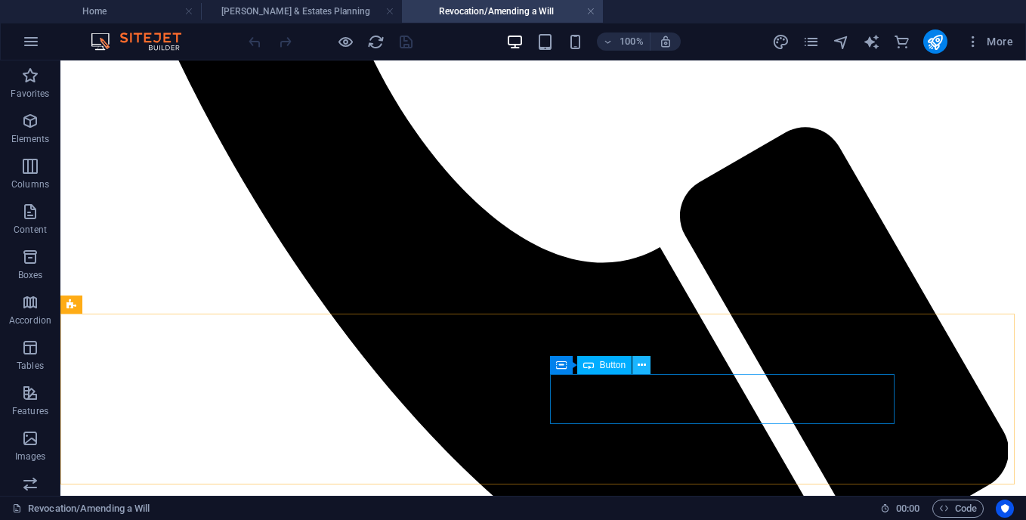
click at [640, 366] on icon at bounding box center [642, 365] width 8 height 16
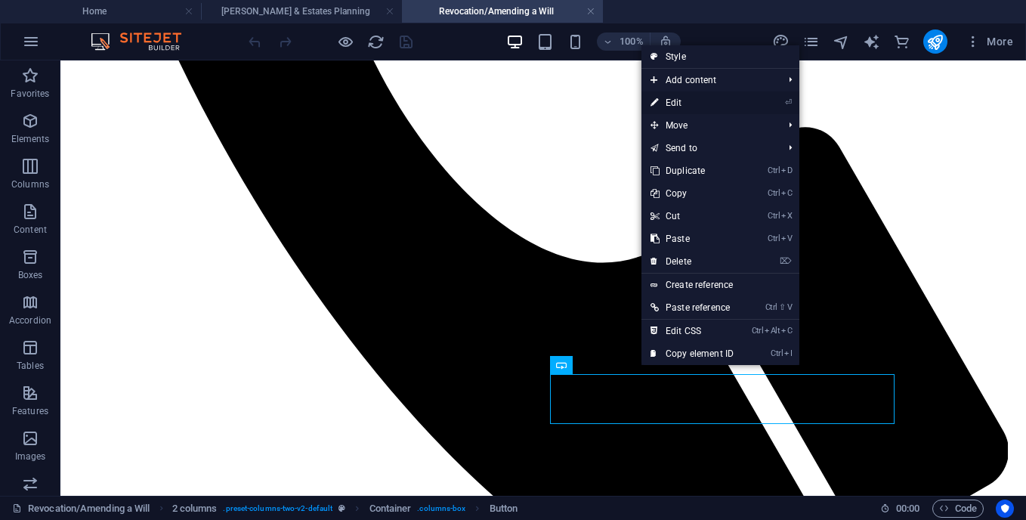
click at [670, 103] on link "⏎ Edit" at bounding box center [691, 102] width 101 height 23
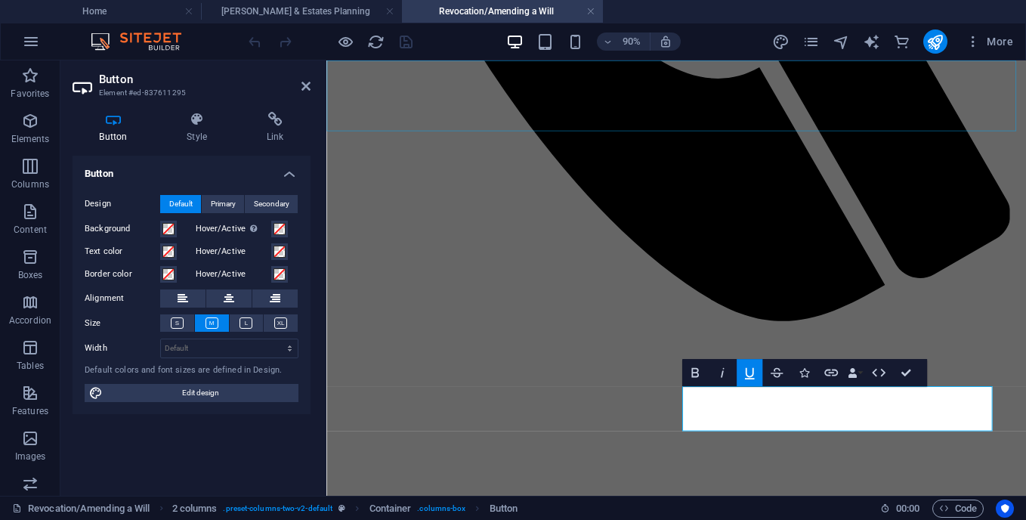
scroll to position [842, 0]
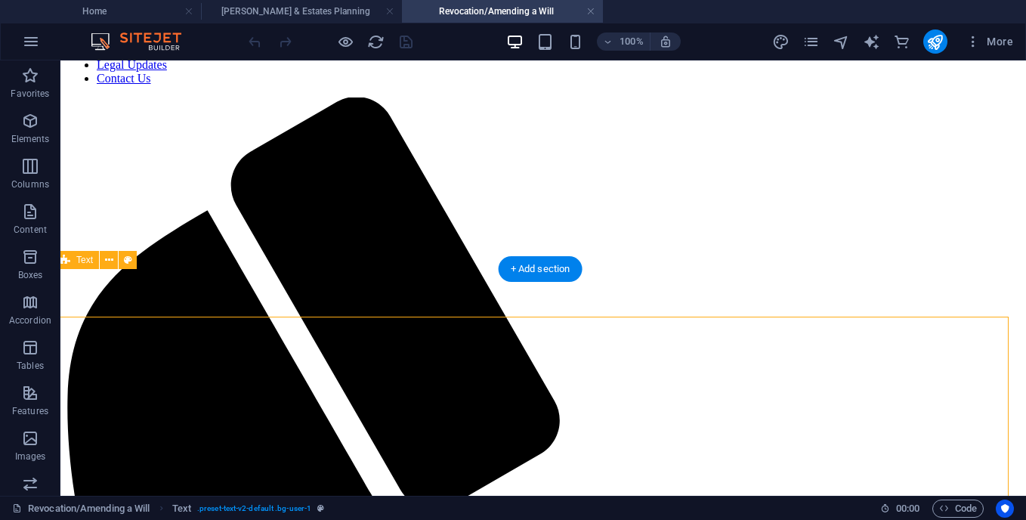
scroll to position [215, 6]
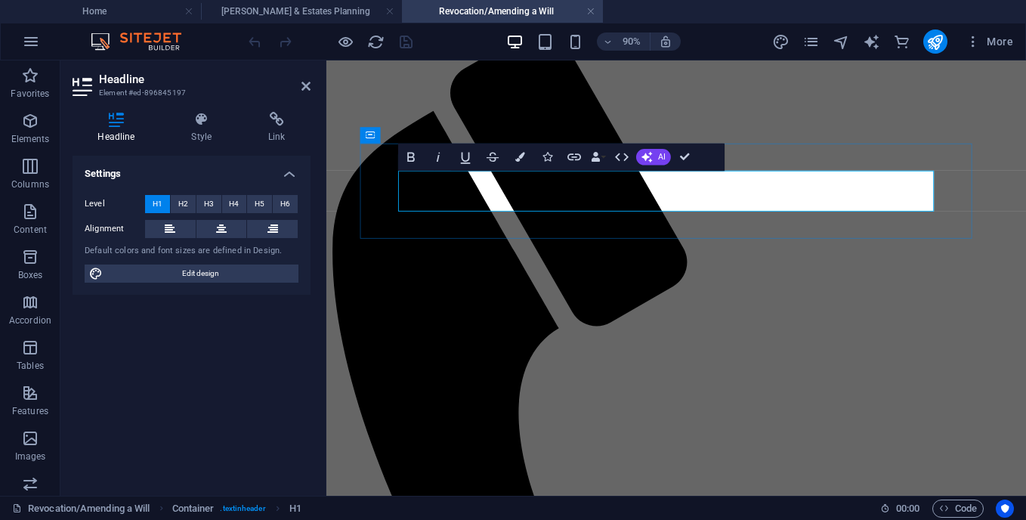
click at [939, 39] on icon "publish" at bounding box center [934, 41] width 17 height 17
